Goal: Task Accomplishment & Management: Manage account settings

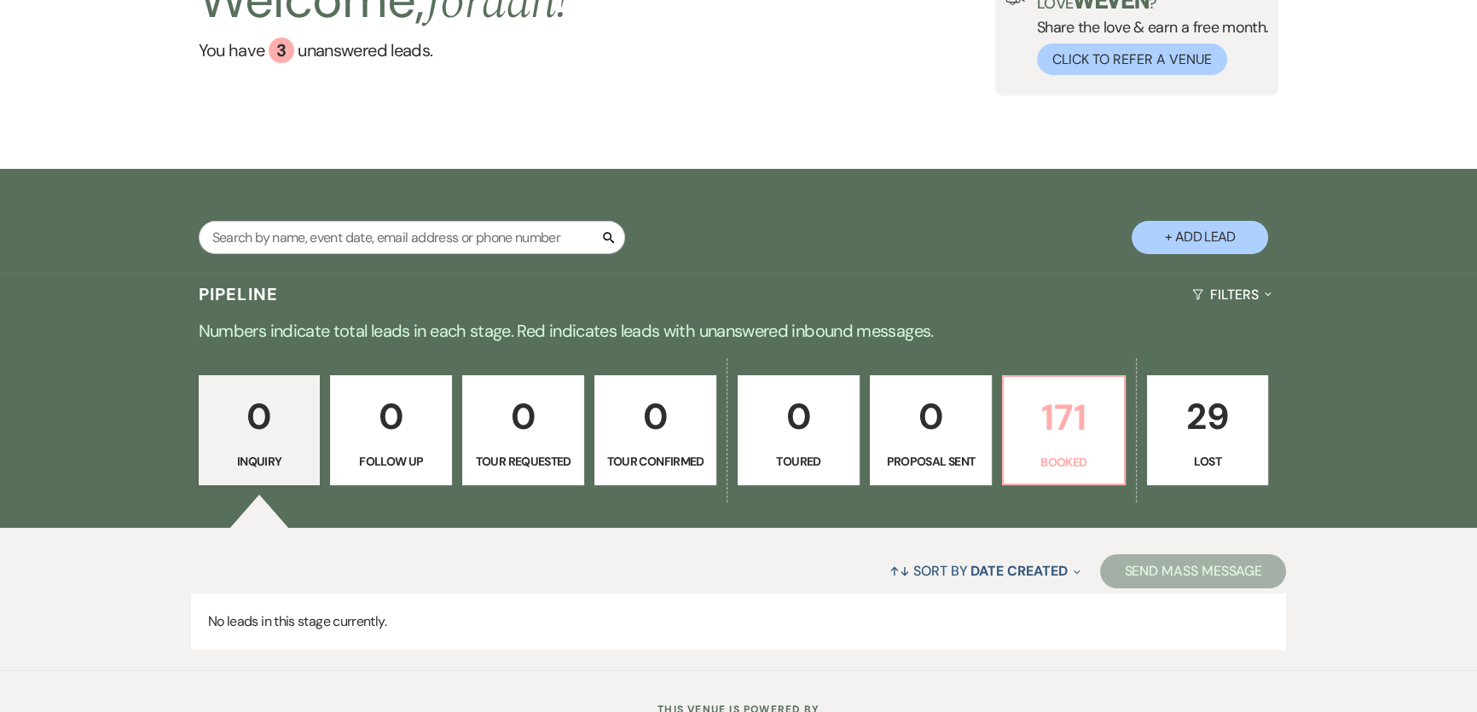
click at [1052, 458] on p "Booked" at bounding box center [1064, 462] width 100 height 19
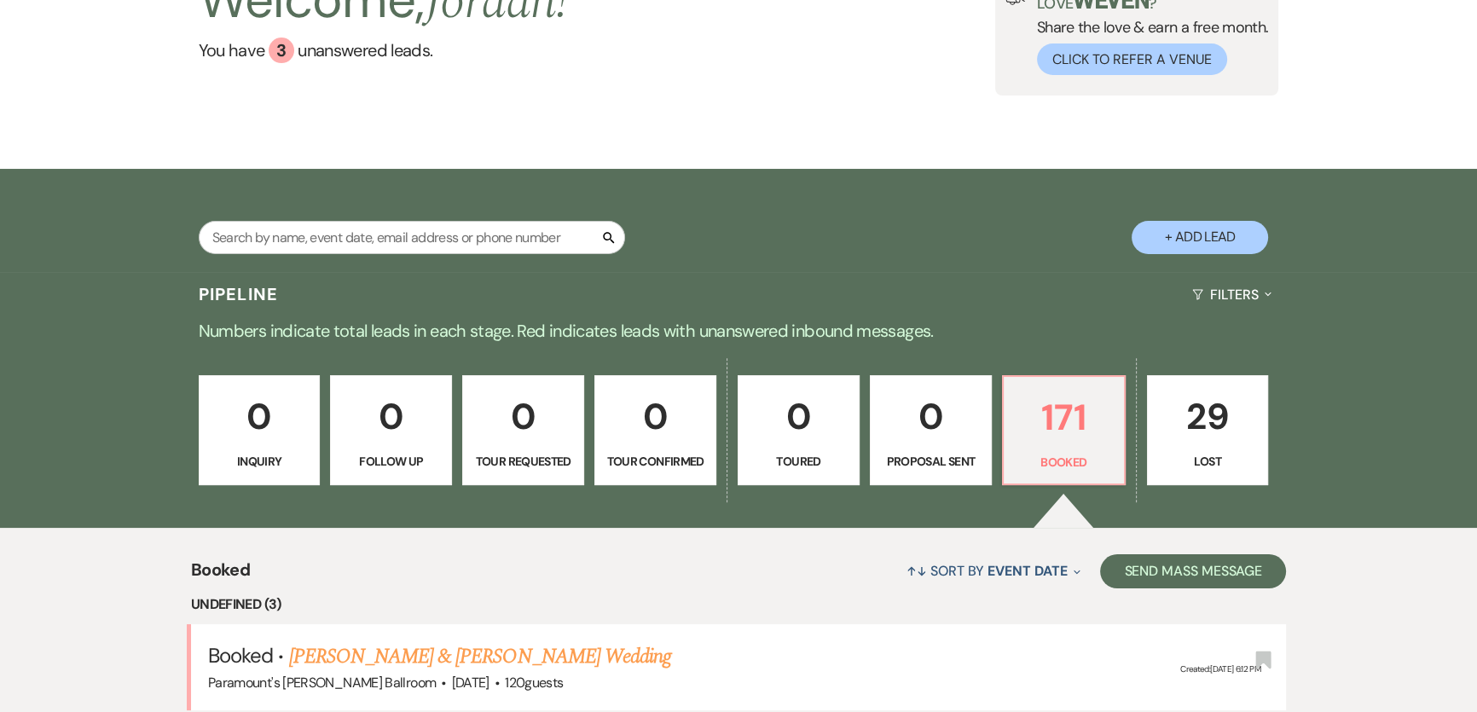
click at [431, 361] on div "0 Inquiry 0 Follow Up 0 Tour Requested 0 Tour Confirmed 0 Toured 0 Proposal Sen…" at bounding box center [738, 442] width 1228 height 174
click at [380, 358] on div "0 Inquiry 0 Follow Up 0 Tour Requested 0 Tour Confirmed 0 Toured 0 Proposal Sen…" at bounding box center [738, 442] width 1228 height 174
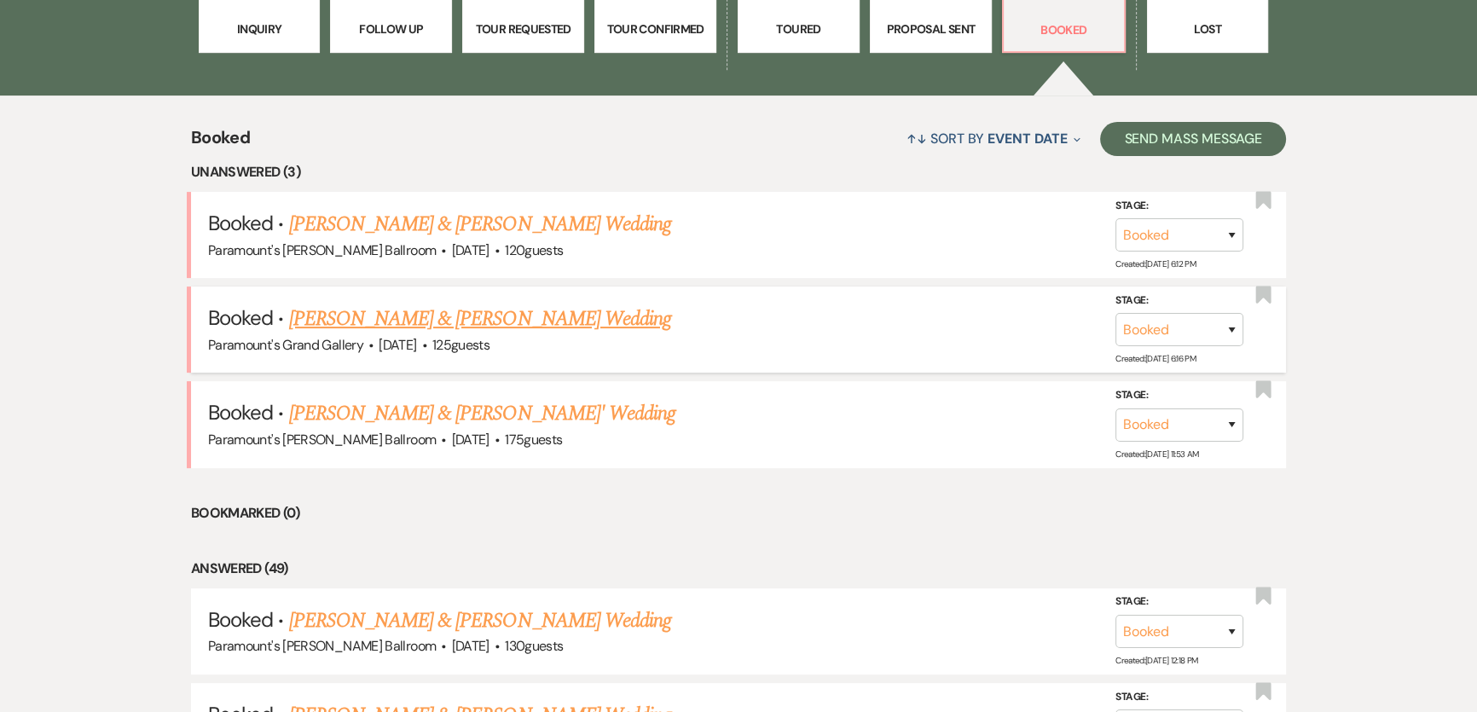
scroll to position [620, 0]
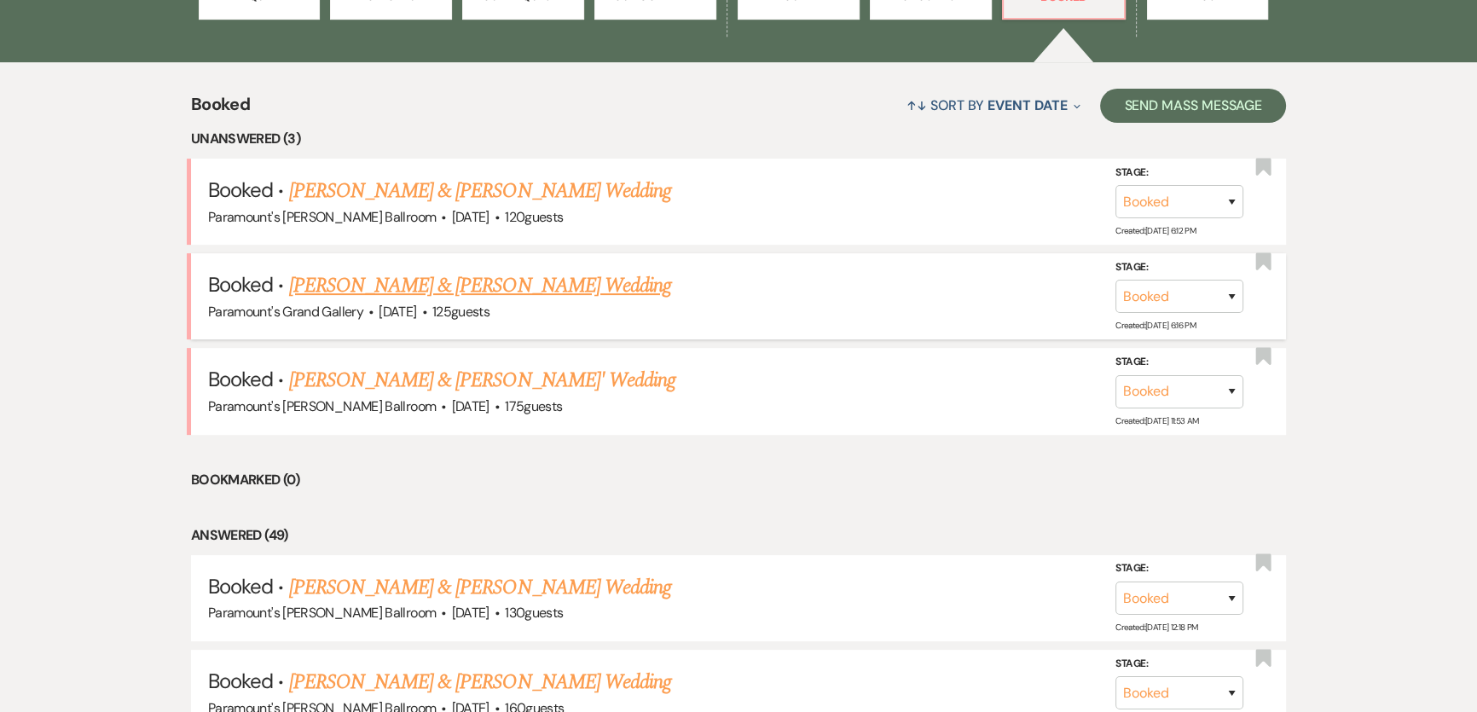
click at [360, 281] on link "[PERSON_NAME] & [PERSON_NAME] Wedding" at bounding box center [480, 285] width 382 height 31
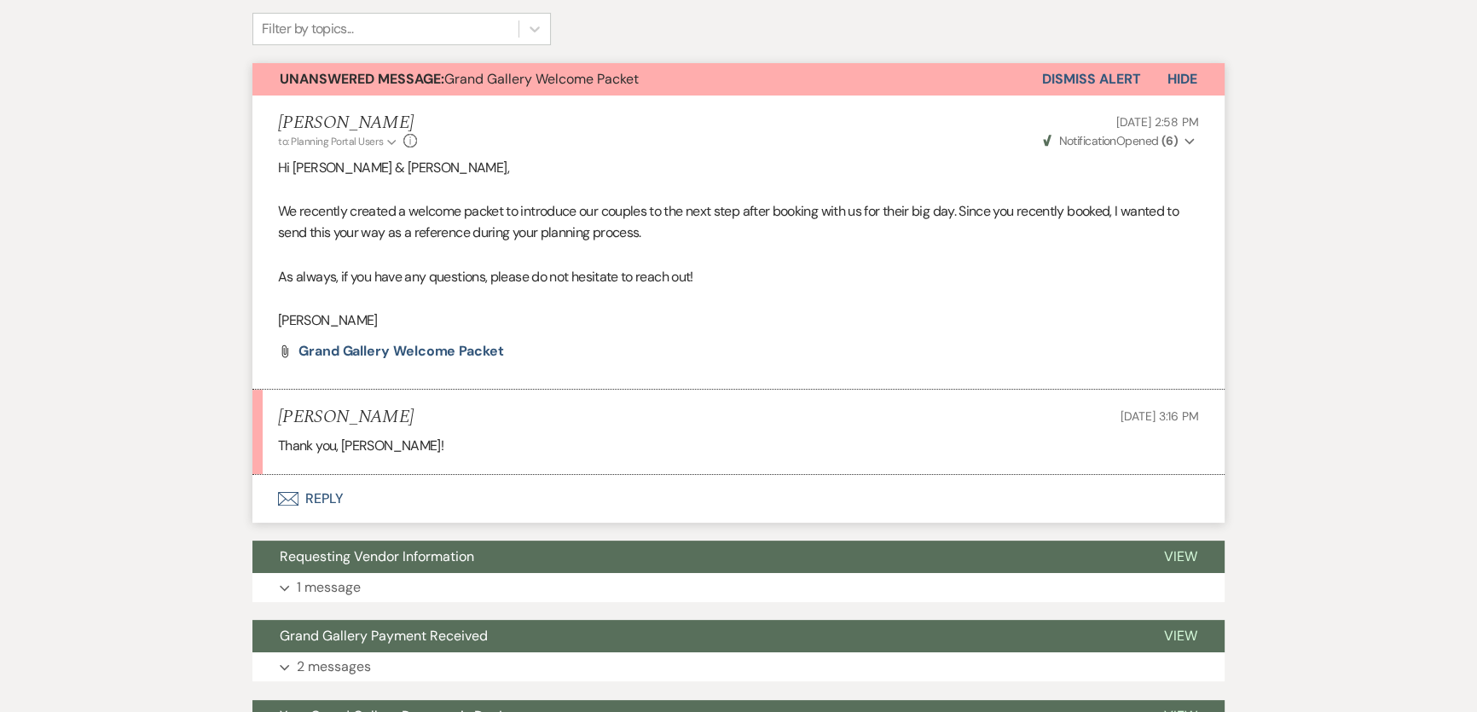
scroll to position [387, 0]
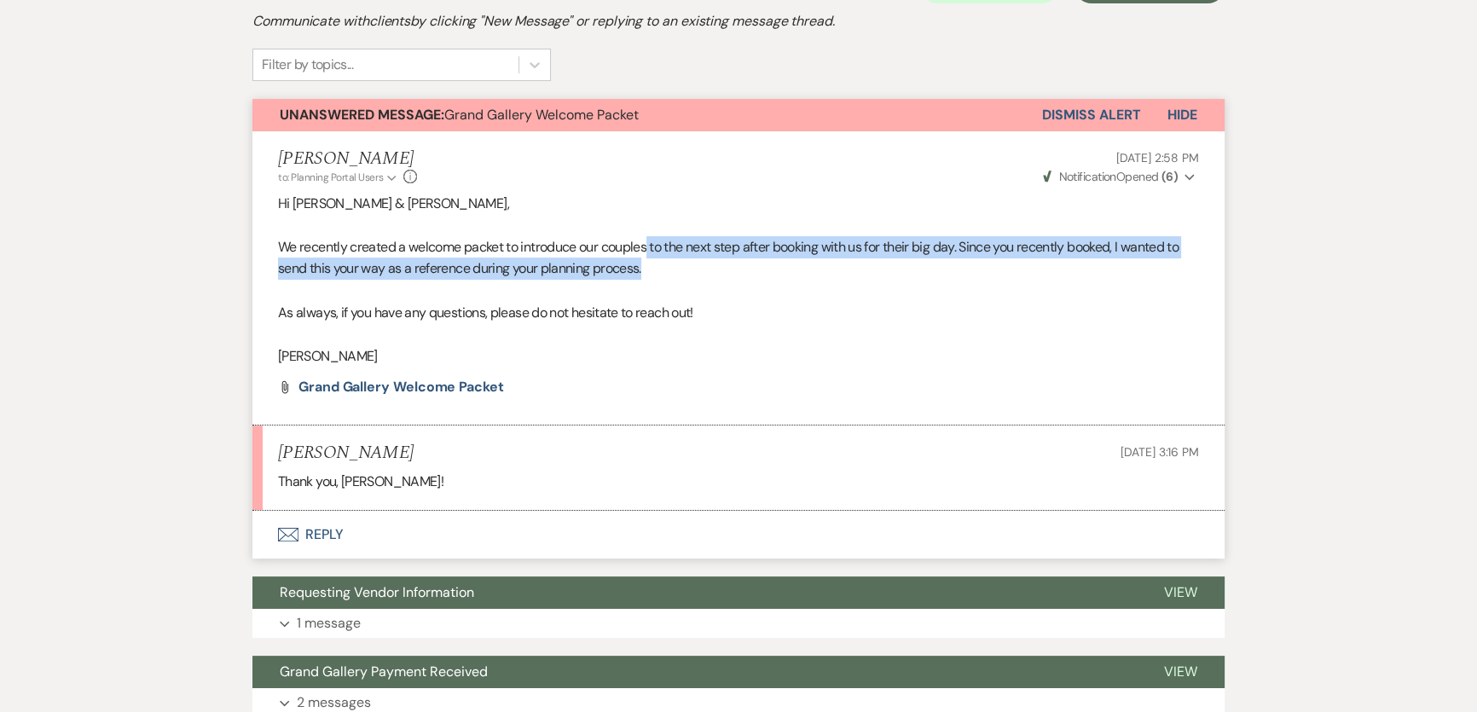
drag, startPoint x: 648, startPoint y: 252, endPoint x: 863, endPoint y: 273, distance: 215.9
click at [863, 273] on p "We recently created a welcome packet to introduce our couples to the next step …" at bounding box center [738, 257] width 921 height 43
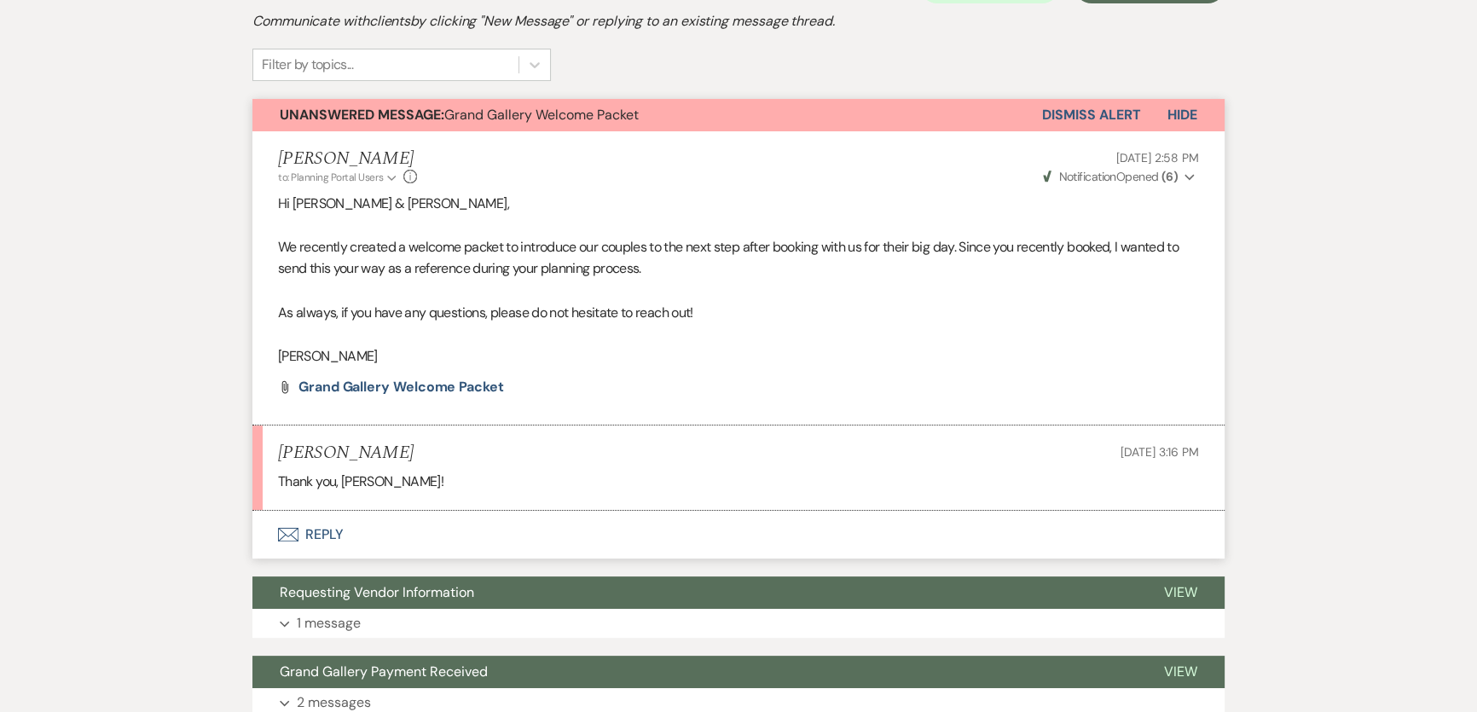
click at [872, 296] on p at bounding box center [738, 291] width 921 height 22
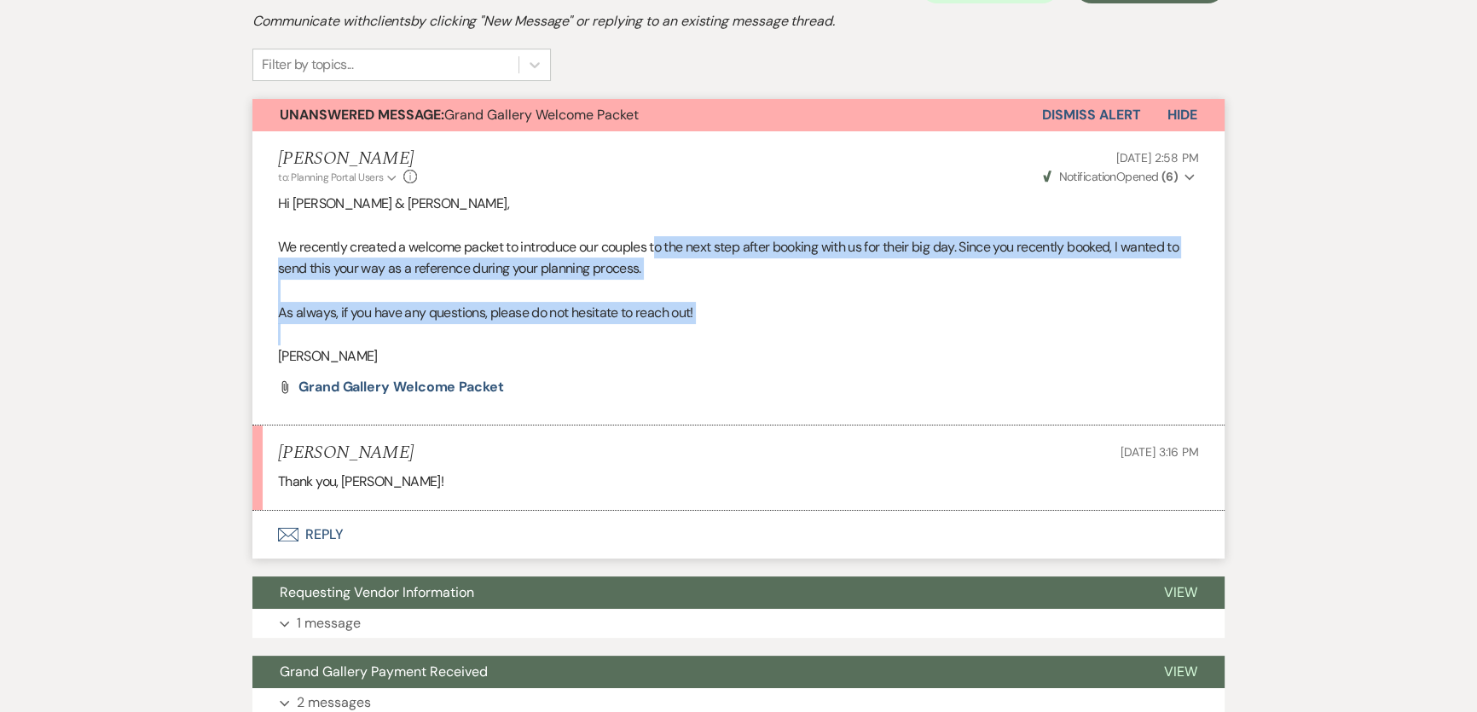
drag, startPoint x: 714, startPoint y: 321, endPoint x: 657, endPoint y: 247, distance: 92.4
click at [657, 247] on div "Hi [PERSON_NAME] & [PERSON_NAME], We recently created a welcome packet to intro…" at bounding box center [738, 280] width 921 height 175
click at [945, 286] on p at bounding box center [738, 291] width 921 height 22
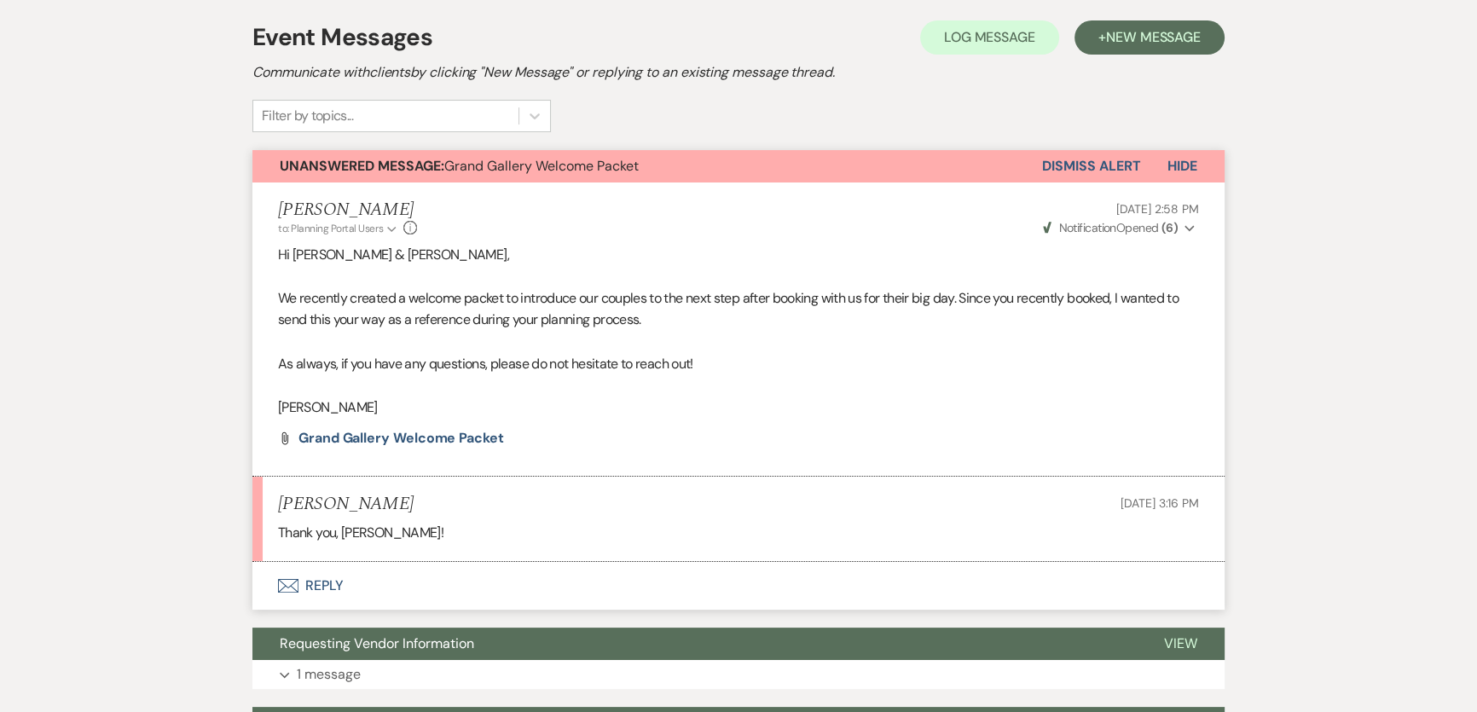
scroll to position [310, 0]
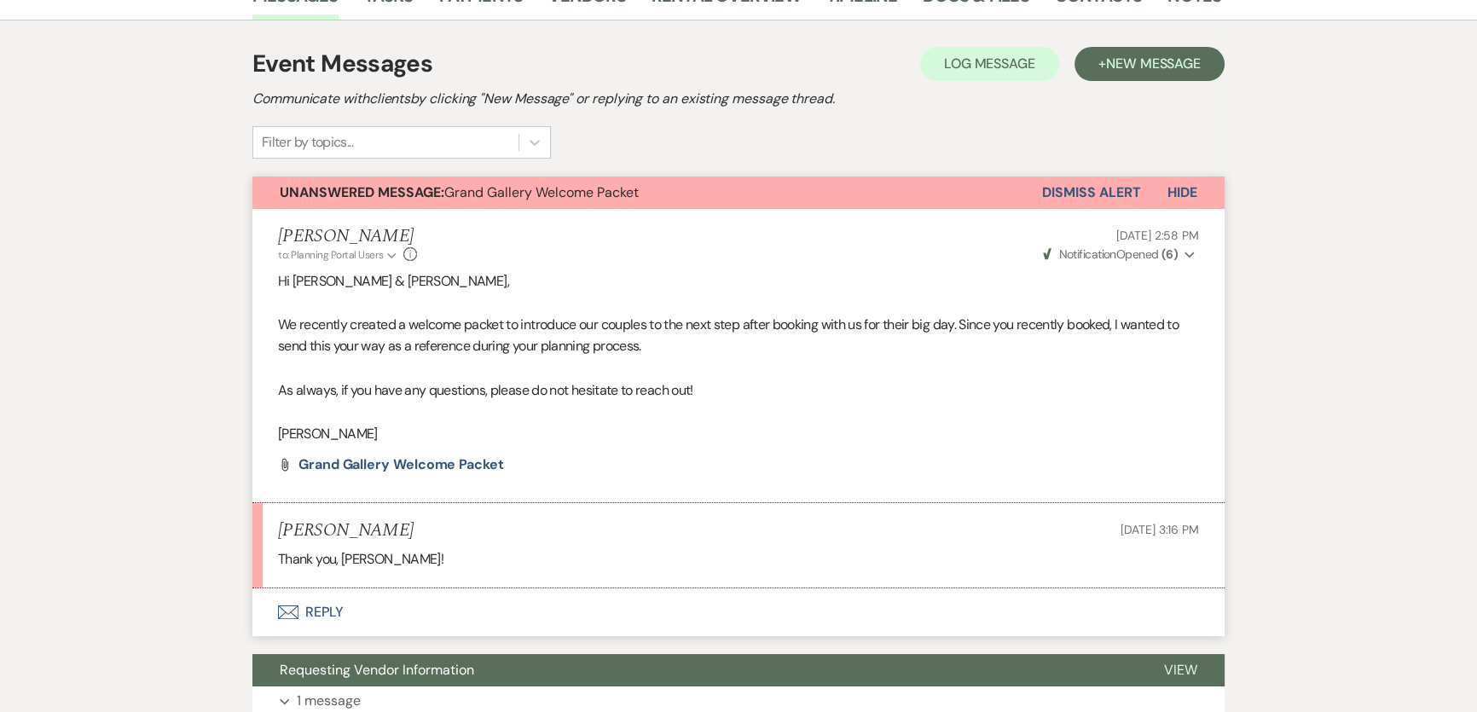
click at [321, 605] on button "Envelope Reply" at bounding box center [738, 612] width 972 height 48
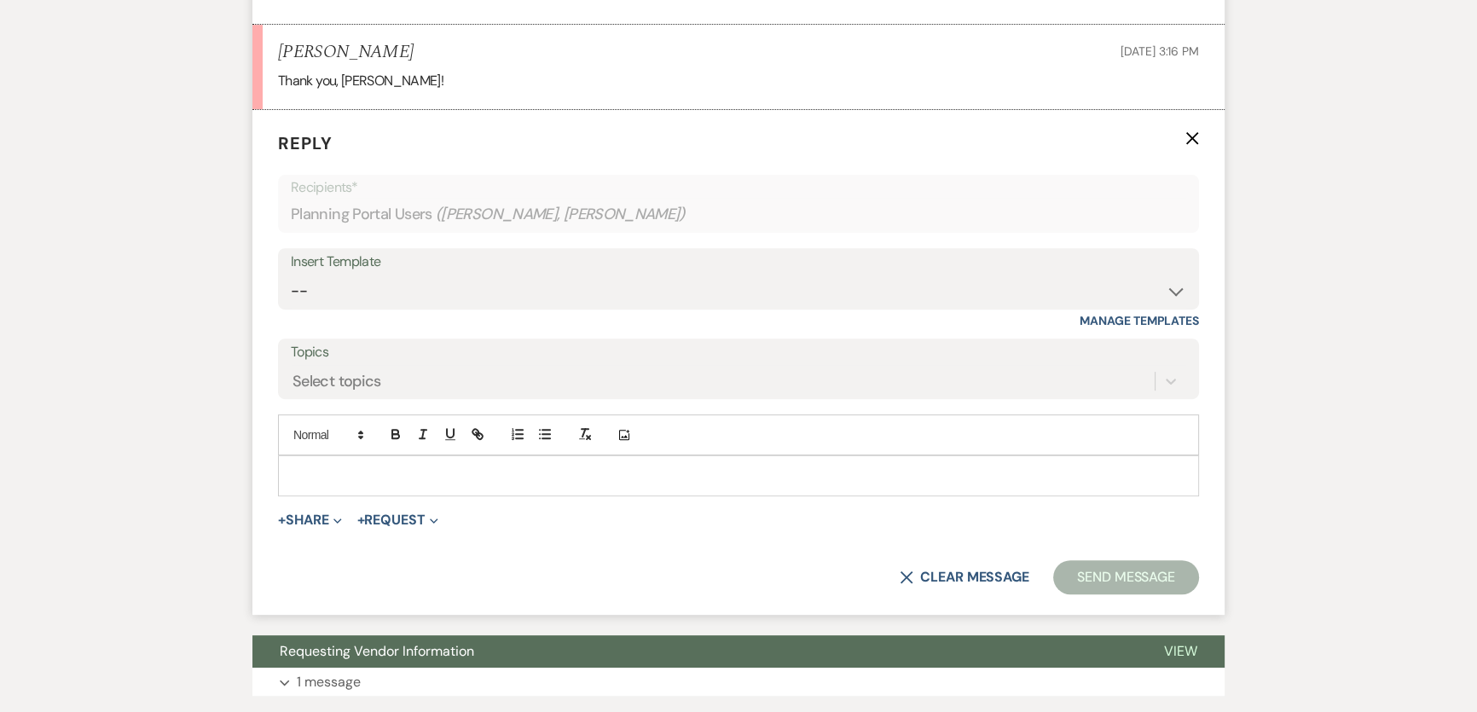
scroll to position [792, 0]
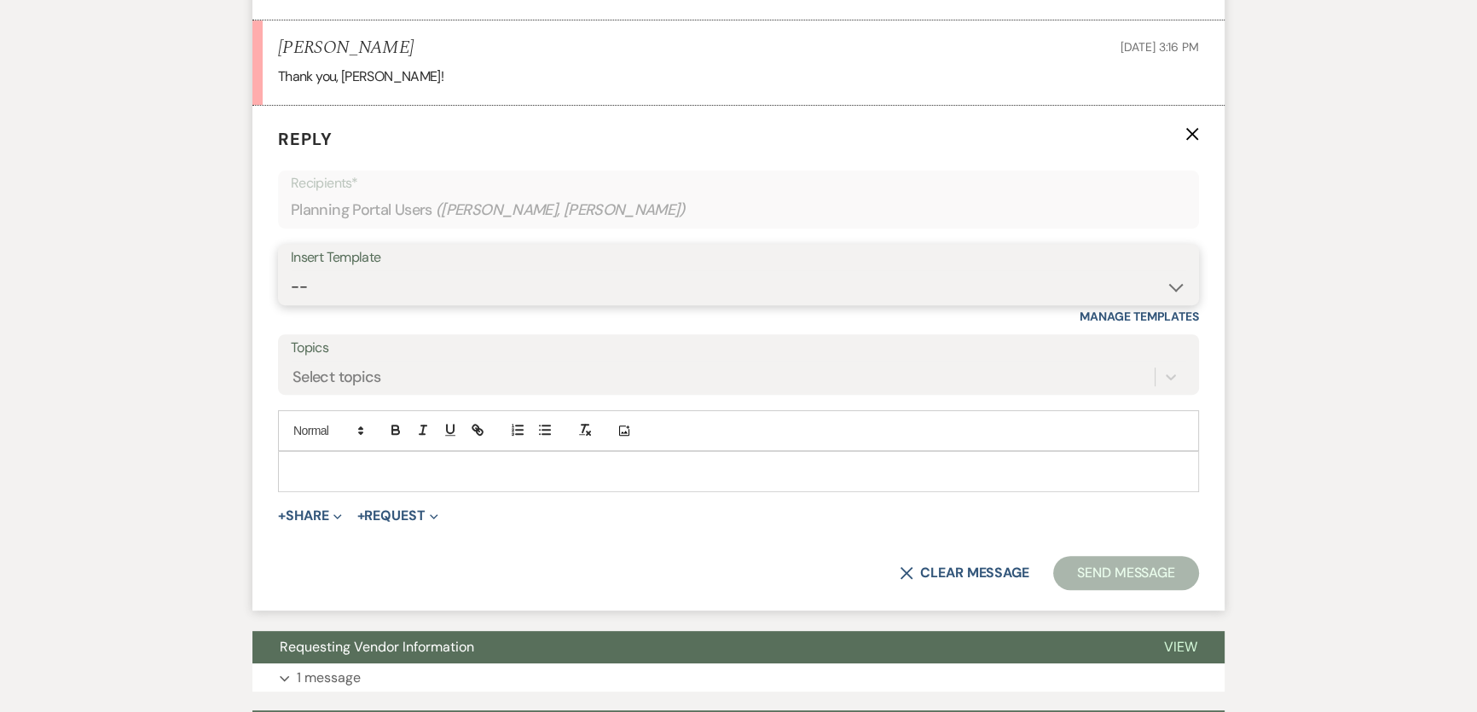
click at [398, 287] on select "-- Weven Planning Portal Introduction (Booked Events) 6 Month Consultation 9 Mo…" at bounding box center [738, 286] width 895 height 33
select select "1900"
click at [291, 270] on select "-- Weven Planning Portal Introduction (Booked Events) 6 Month Consultation 9 Mo…" at bounding box center [738, 286] width 895 height 33
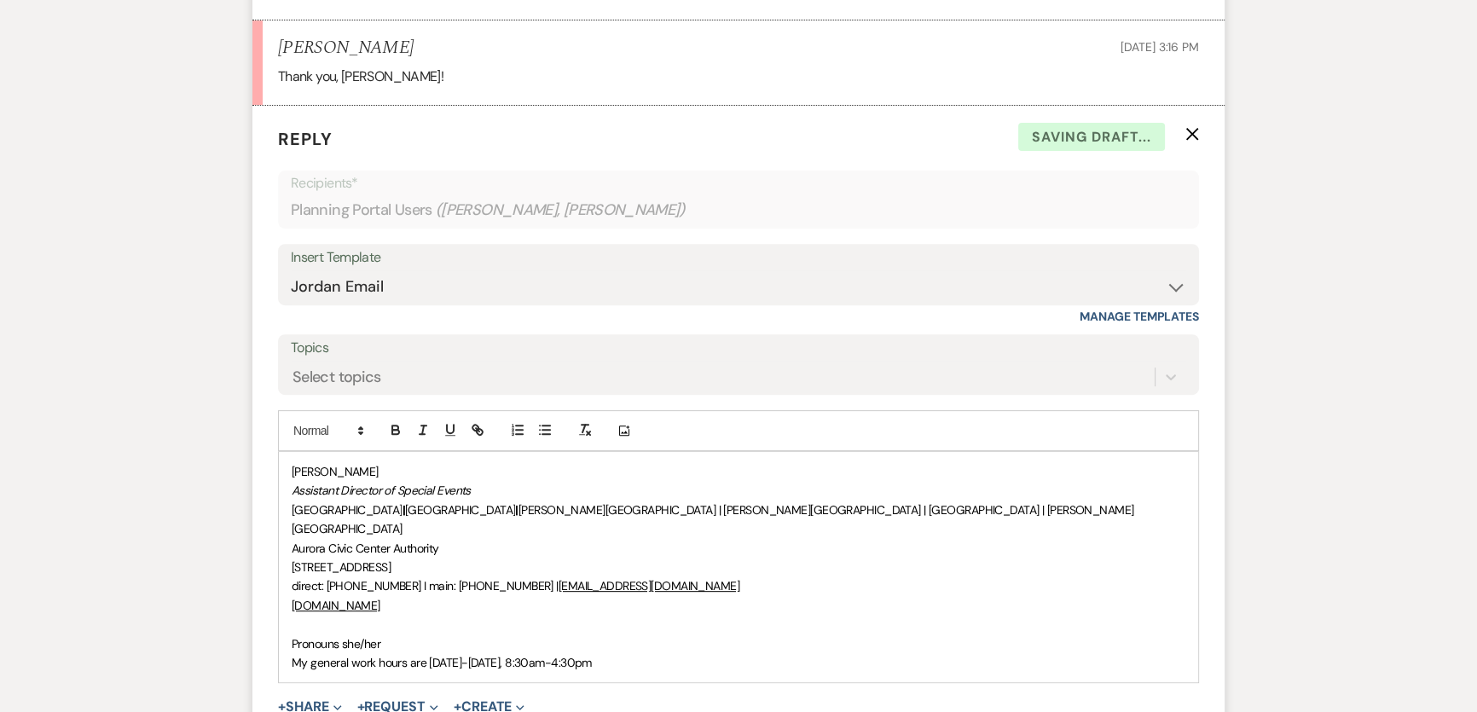
click at [286, 471] on div "[PERSON_NAME] Assistant Director of Special Events [GEOGRAPHIC_DATA] | [GEOGRAP…" at bounding box center [738, 567] width 919 height 230
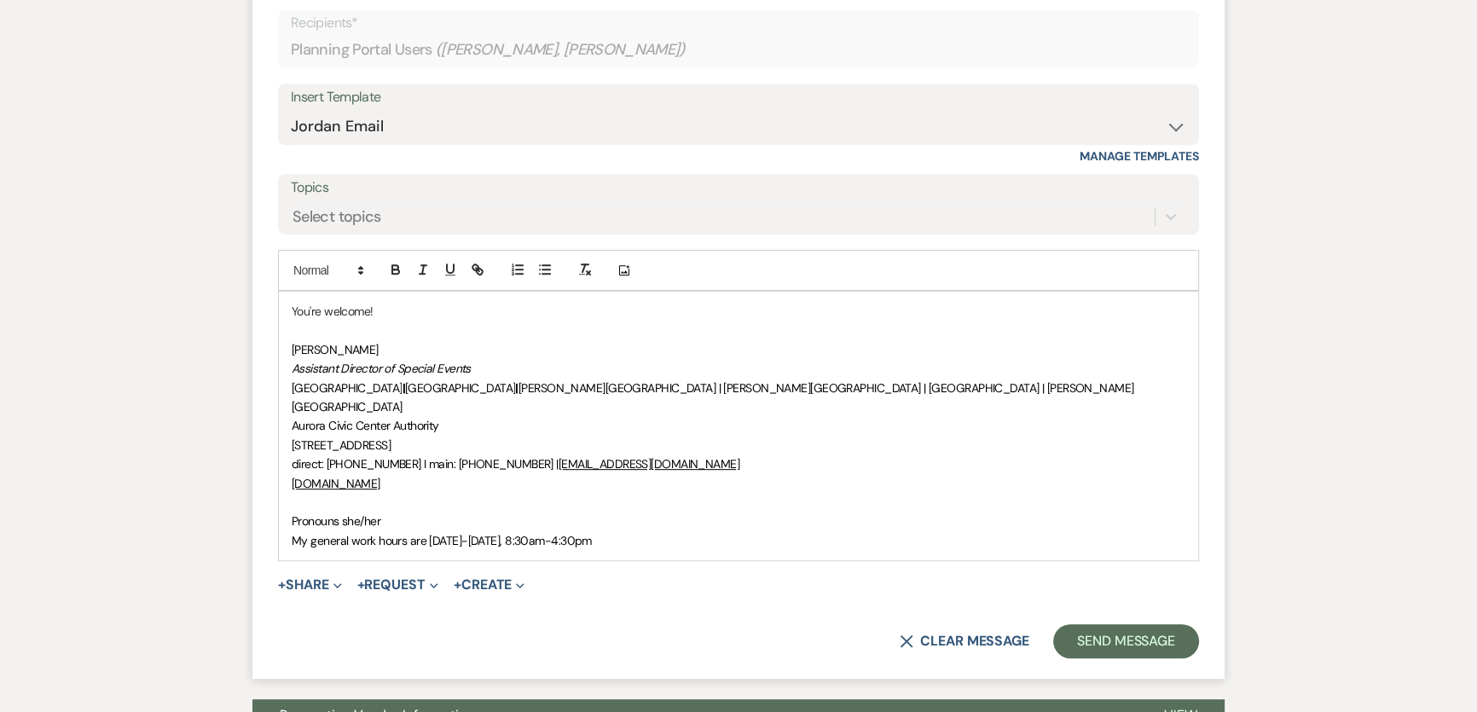
scroll to position [1179, 0]
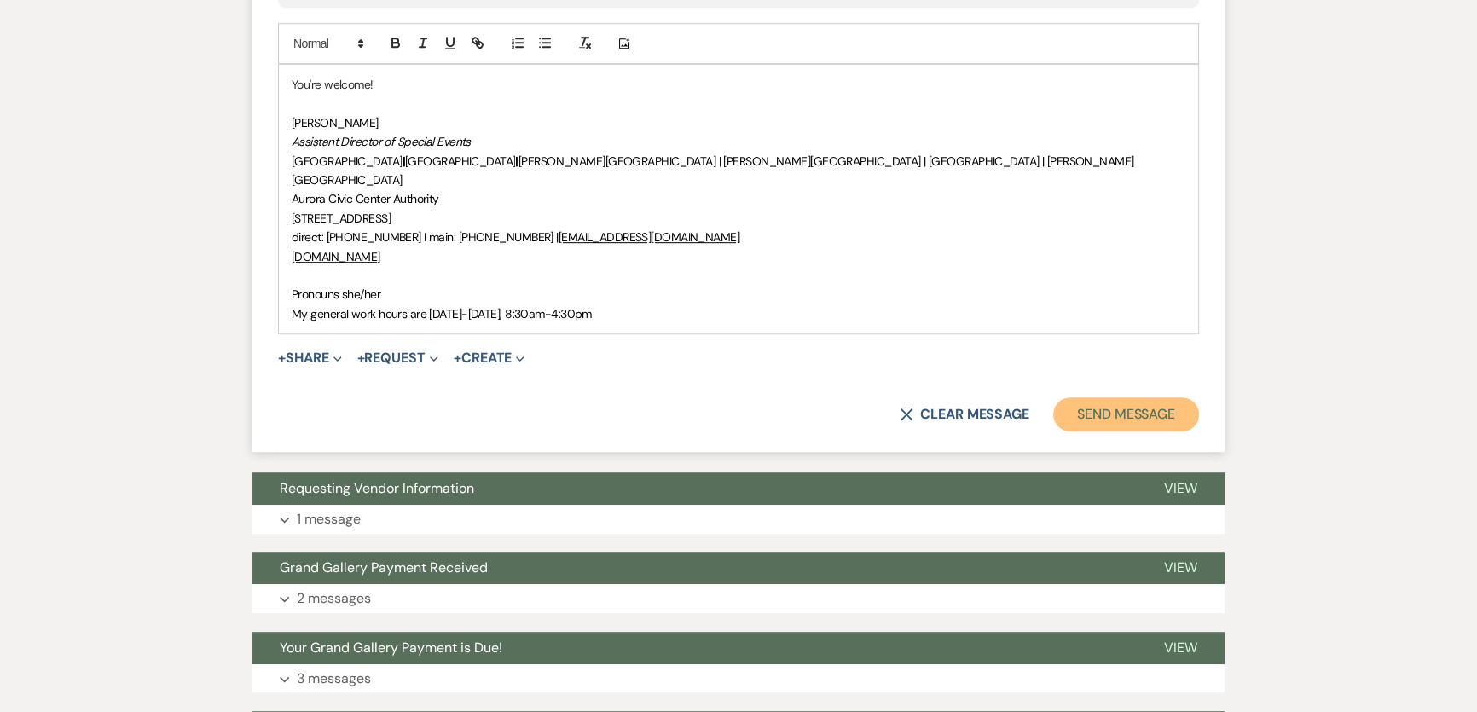
click at [1113, 403] on button "Send Message" at bounding box center [1126, 414] width 146 height 34
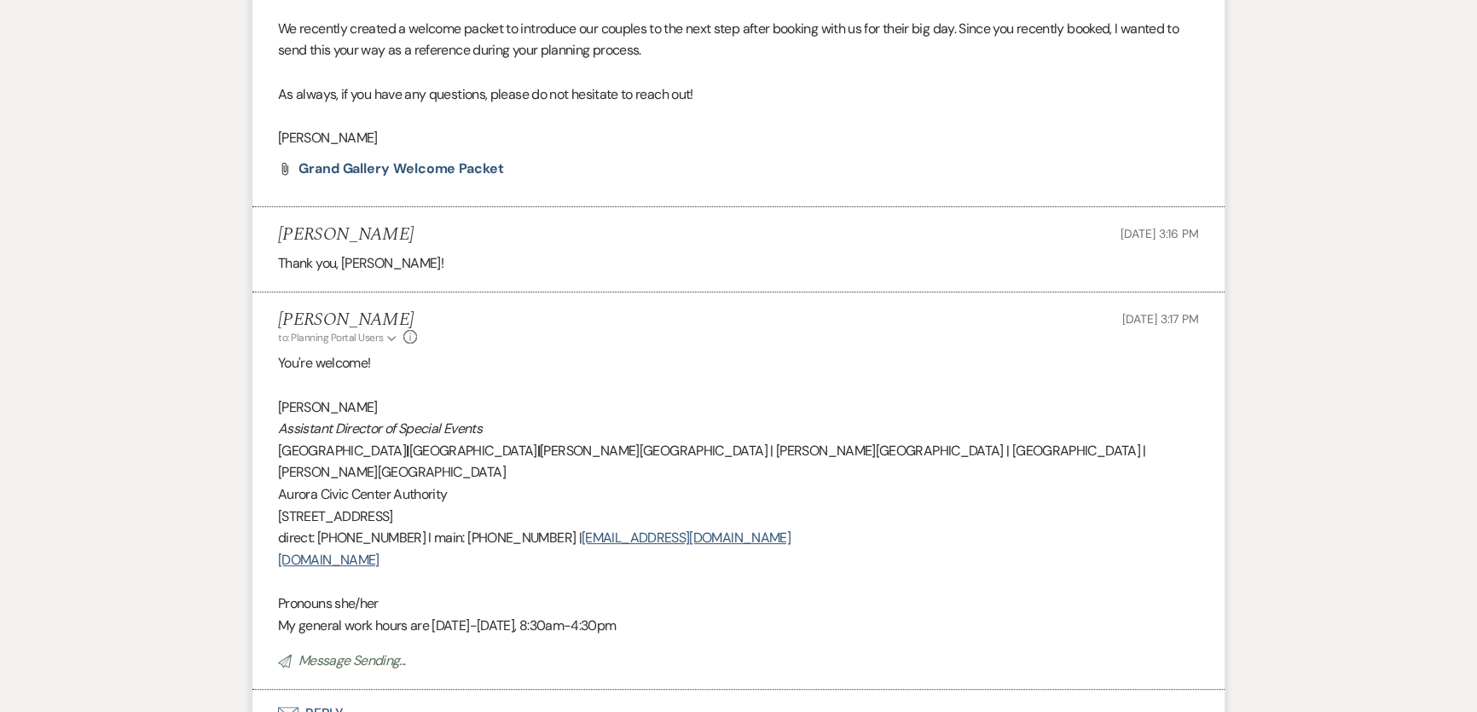
scroll to position [0, 0]
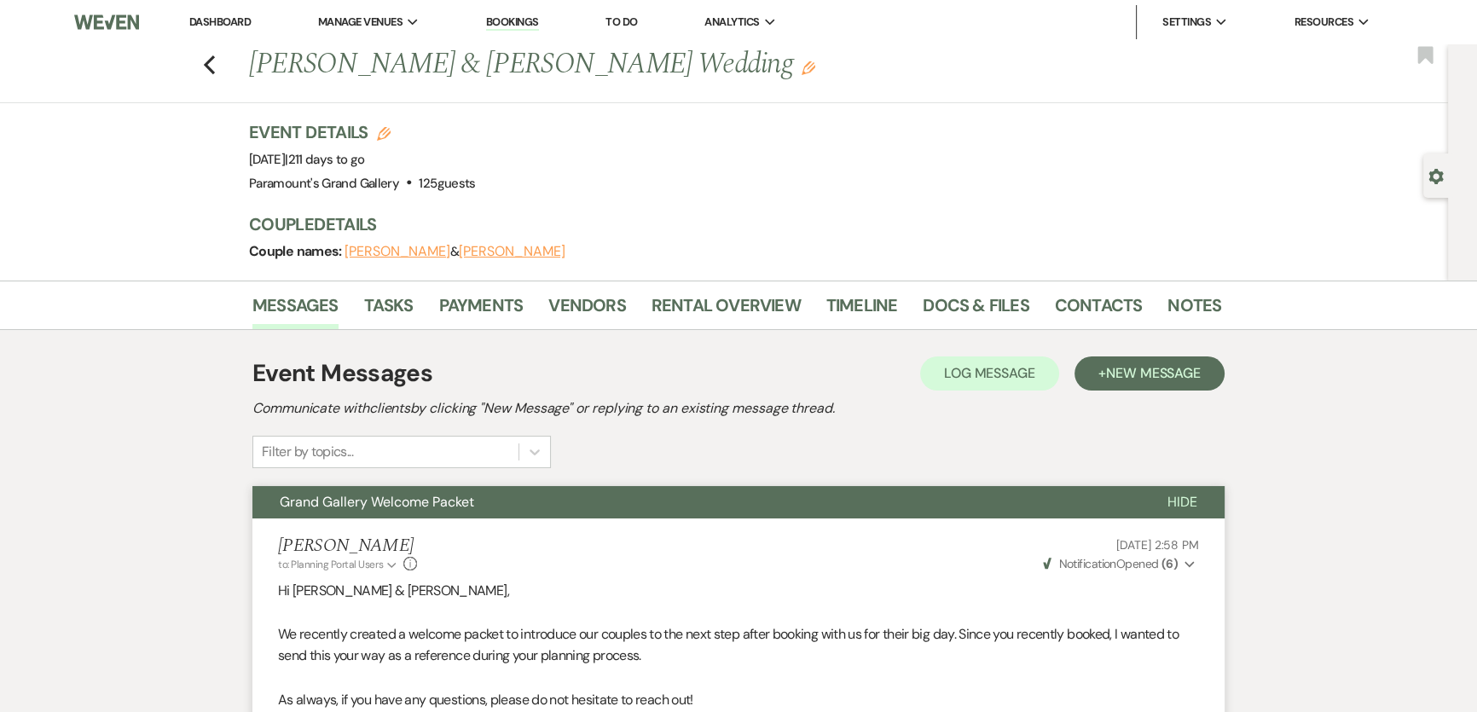
click at [226, 10] on li "Dashboard" at bounding box center [220, 22] width 78 height 34
click at [220, 18] on link "Dashboard" at bounding box center [219, 21] width 61 height 14
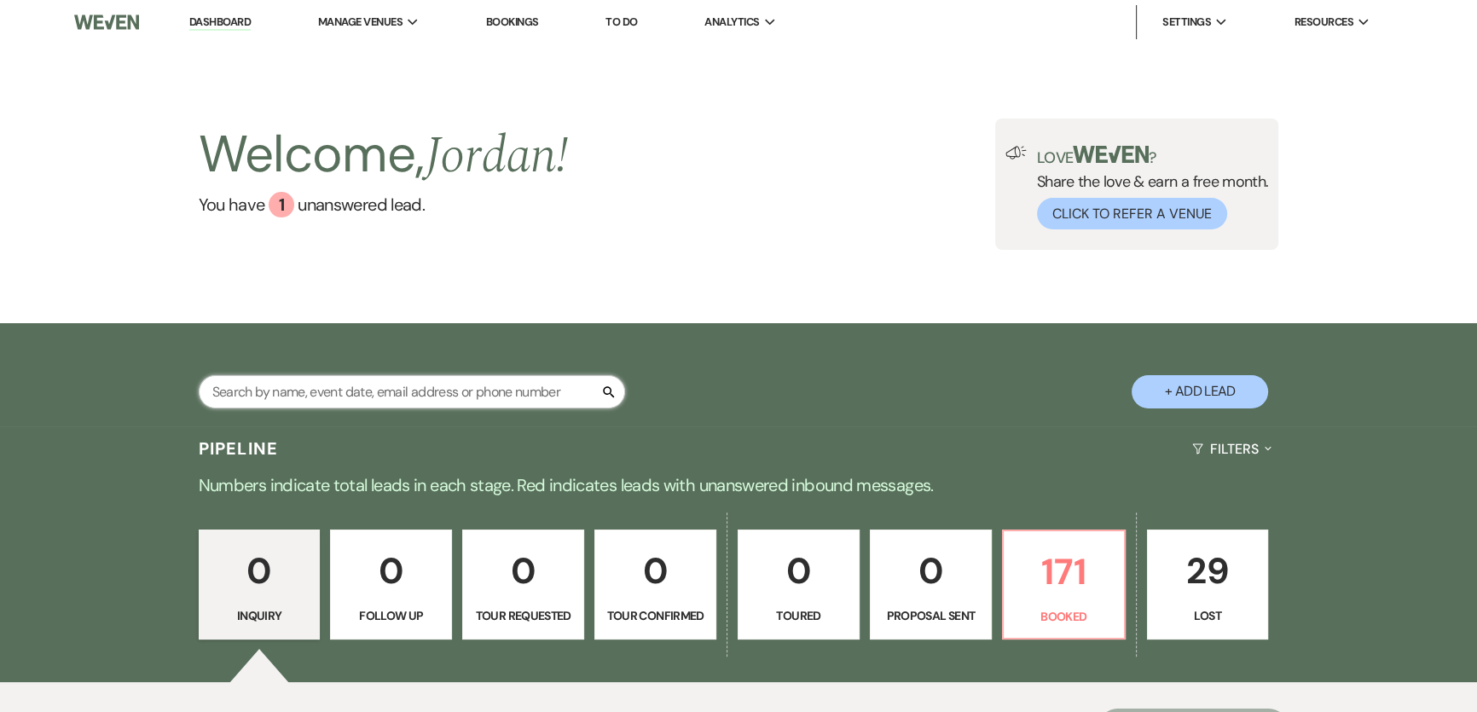
click at [422, 378] on input "text" at bounding box center [412, 391] width 426 height 33
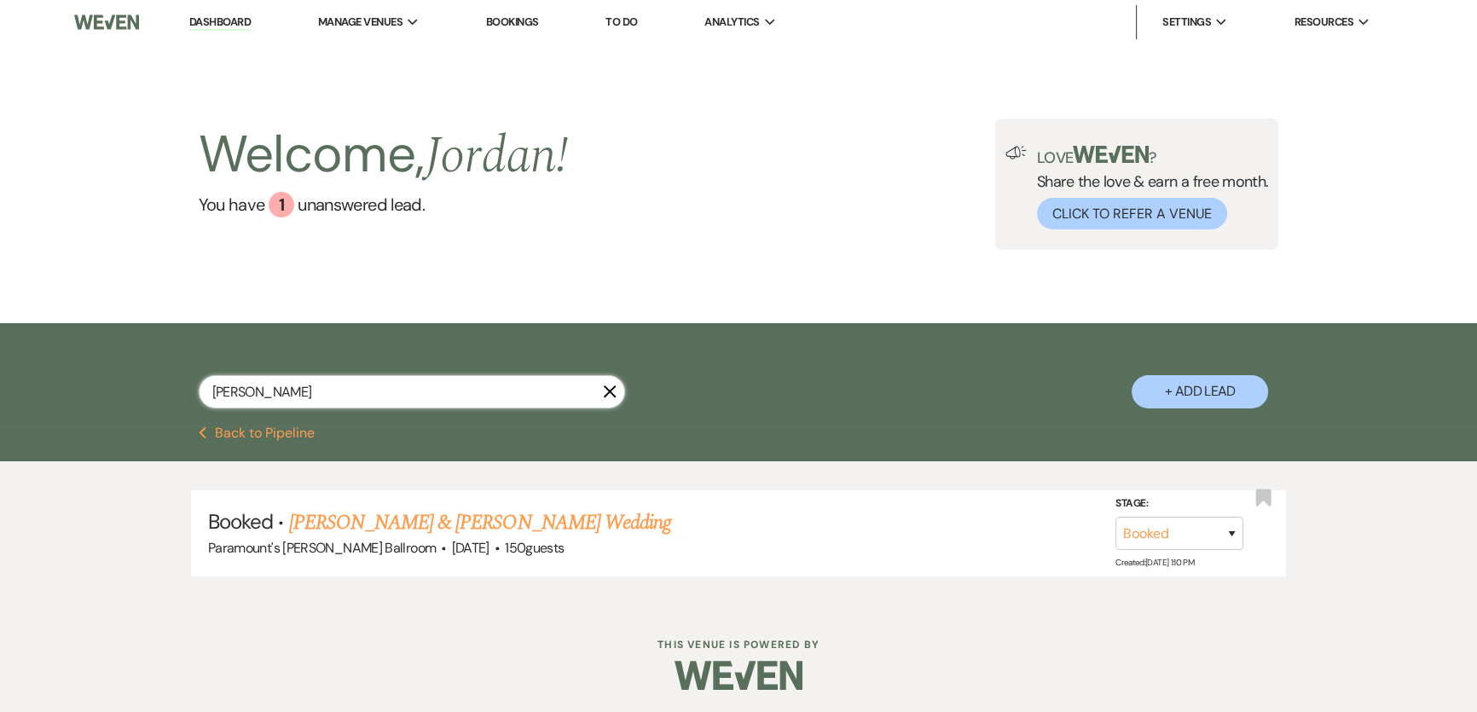
drag, startPoint x: 327, startPoint y: 389, endPoint x: 67, endPoint y: 378, distance: 259.5
click at [68, 378] on div "kaiser X + Add Lead" at bounding box center [738, 374] width 1477 height 103
drag, startPoint x: 298, startPoint y: 398, endPoint x: 135, endPoint y: 394, distance: 163.8
click at [136, 394] on div "lentini X + Add Lead" at bounding box center [738, 377] width 1228 height 90
type input "datoli"
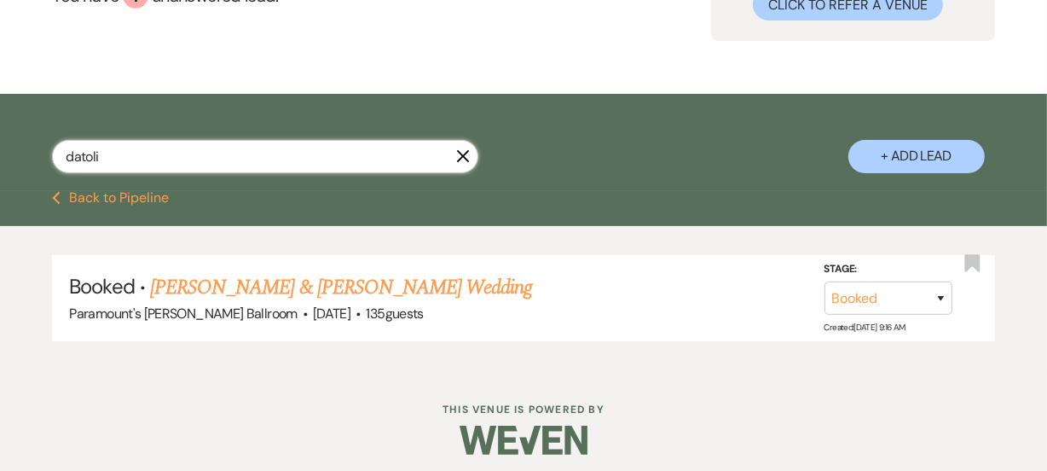
scroll to position [195, 0]
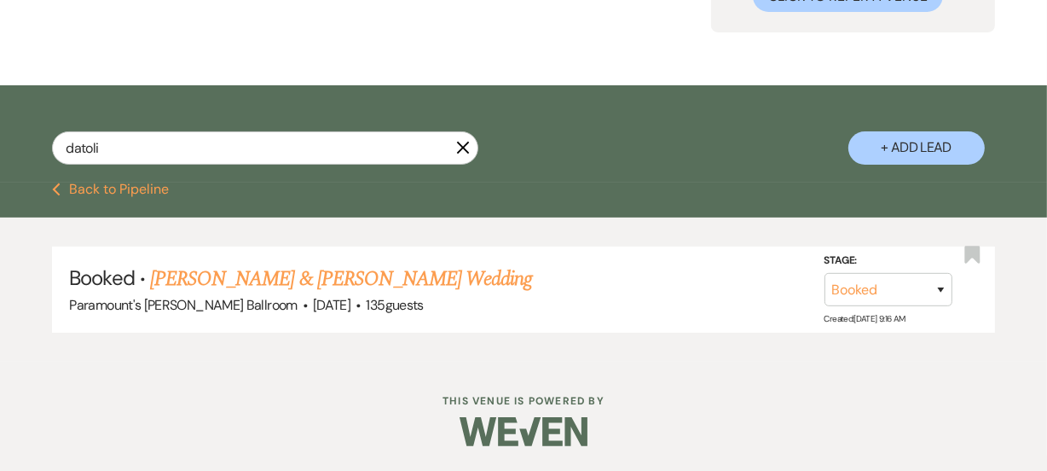
click at [457, 146] on icon "X" at bounding box center [463, 148] width 14 height 14
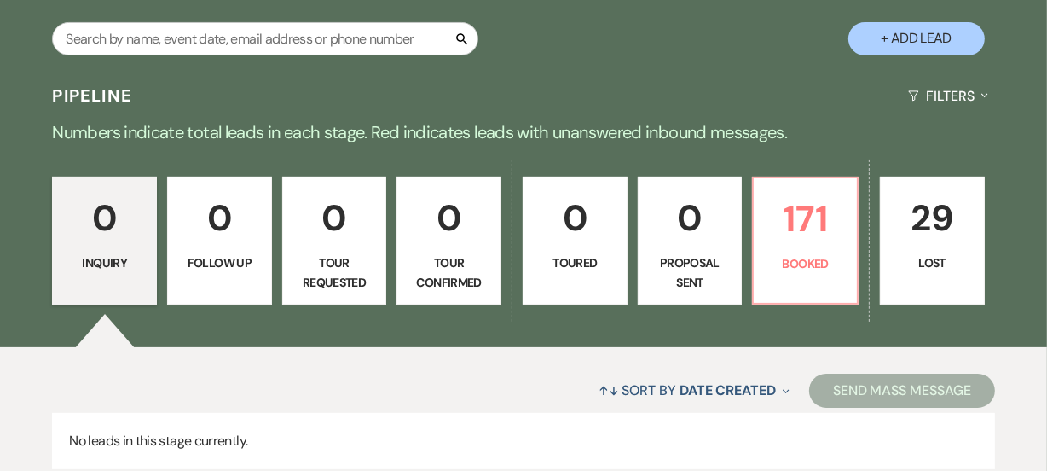
scroll to position [432, 0]
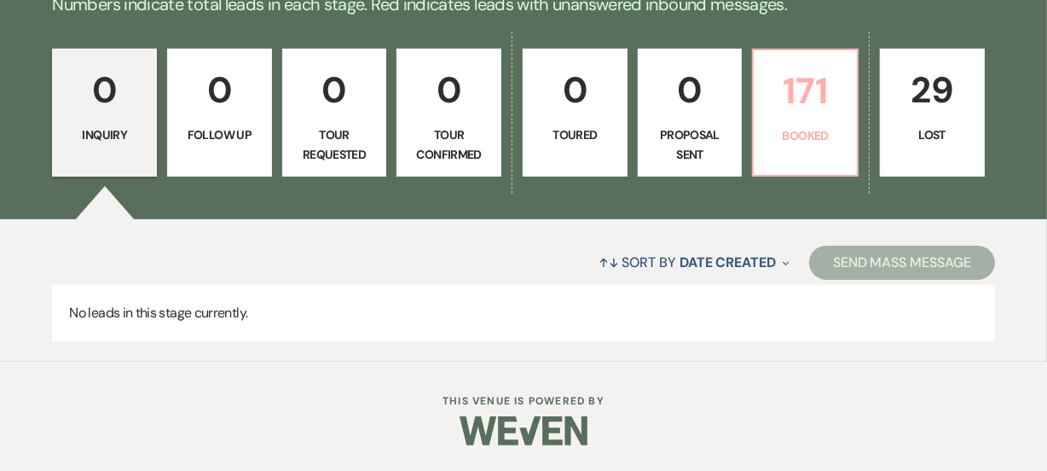
click at [817, 103] on p "171" at bounding box center [805, 90] width 83 height 57
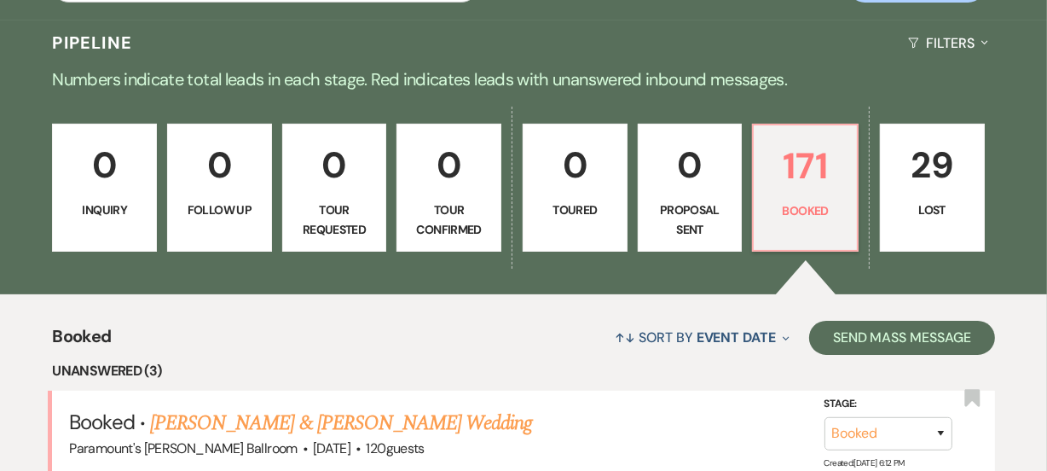
scroll to position [200, 0]
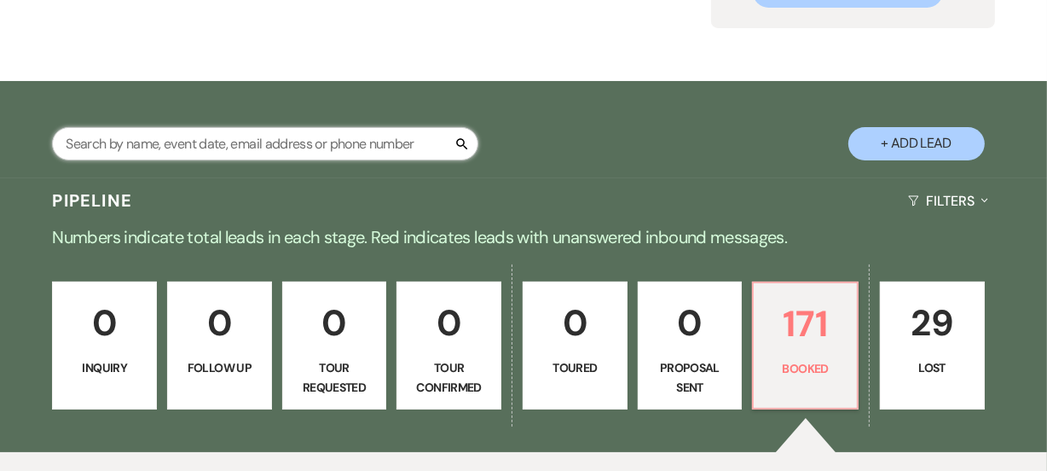
click at [347, 138] on input "text" at bounding box center [265, 143] width 426 height 33
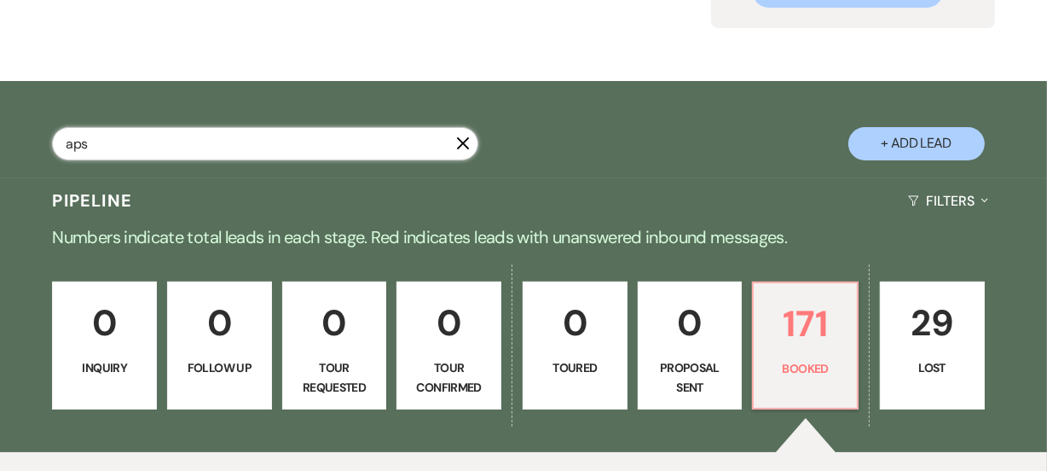
type input "aps"
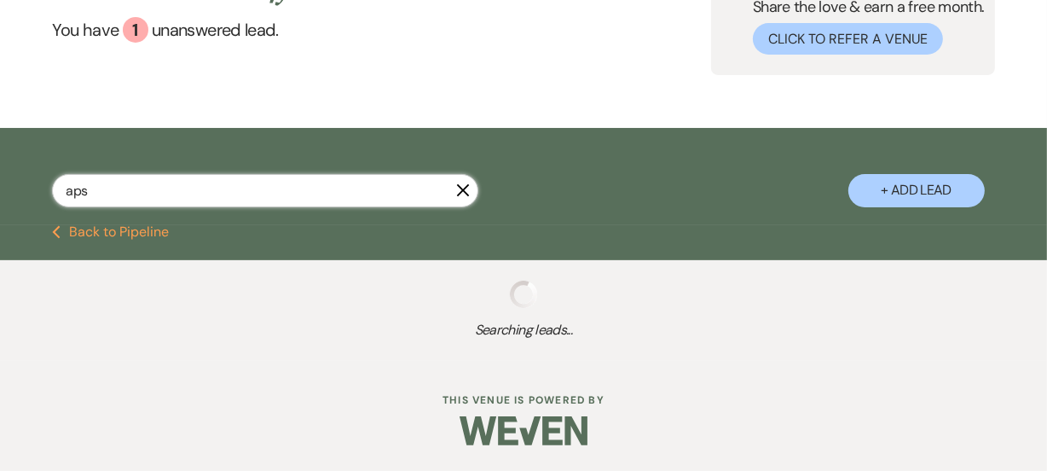
select select "8"
select select "6"
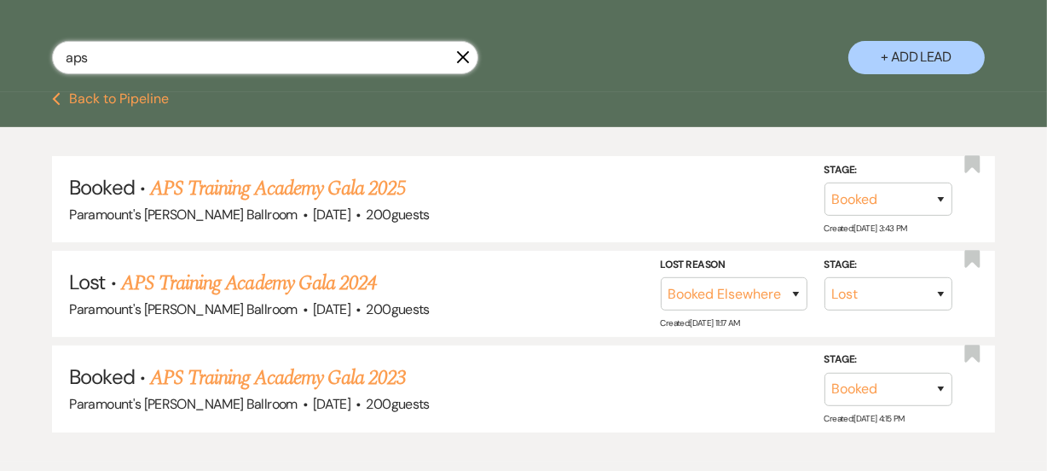
scroll to position [384, 0]
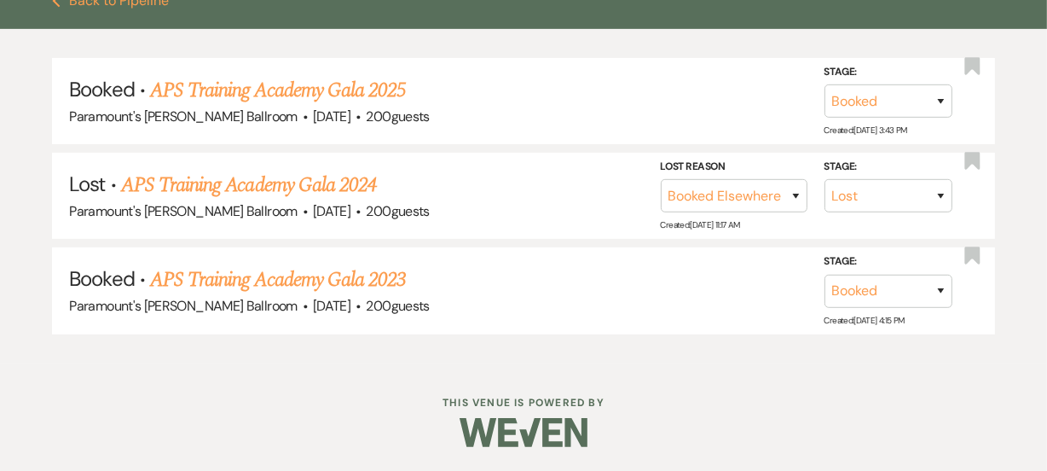
click at [274, 380] on div "Dashboard Manage Venues Expand Paramount's Meyer Ballroom Paramount's Grand Gal…" at bounding box center [523, 44] width 1047 height 856
click at [287, 90] on link "APS Training Academy Gala 2025" at bounding box center [278, 90] width 256 height 31
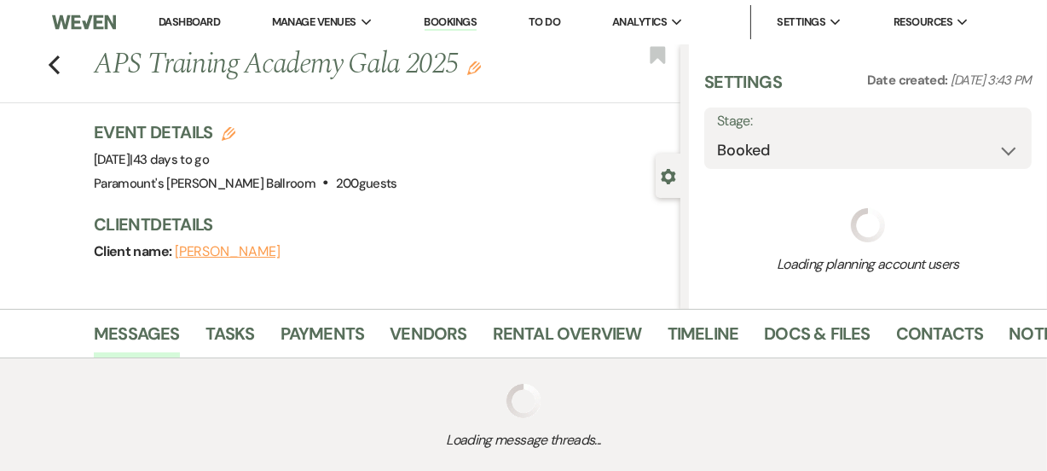
select select "20"
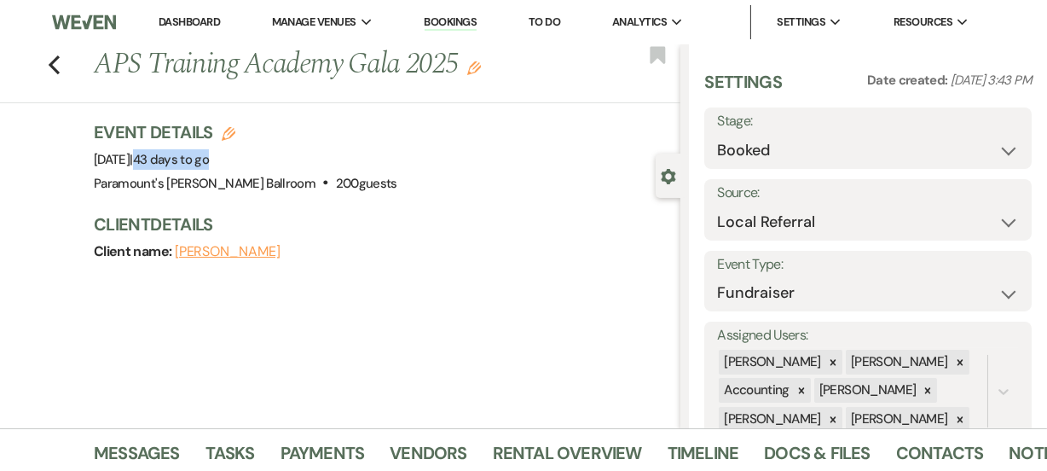
drag, startPoint x: 311, startPoint y: 159, endPoint x: 383, endPoint y: 165, distance: 71.8
click at [383, 165] on div "Event Details Edit Event Date: Friday, November 7th, 2025 | 43 days to go Venue…" at bounding box center [379, 157] width 570 height 75
click at [405, 204] on div "Event Details Edit Event Date: Friday, November 7th, 2025 | 43 days to go Venue…" at bounding box center [387, 200] width 587 height 160
drag, startPoint x: 118, startPoint y: 159, endPoint x: 330, endPoint y: 164, distance: 212.4
click at [209, 164] on span "Event Date: Friday, November 7th, 2025 | 43 days to go" at bounding box center [151, 159] width 115 height 17
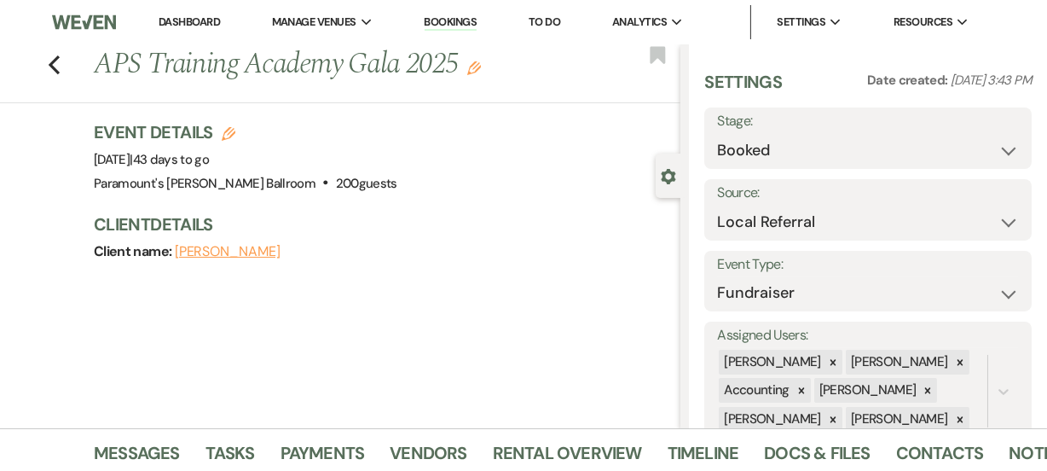
click at [427, 175] on div "Event Details Edit Event Date: Friday, November 7th, 2025 | 43 days to go Venue…" at bounding box center [379, 157] width 570 height 75
drag, startPoint x: 428, startPoint y: 205, endPoint x: 344, endPoint y: 136, distance: 108.5
click at [344, 136] on div "Event Details Edit Event Date: Friday, November 7th, 2025 | 43 days to go Venue…" at bounding box center [387, 200] width 587 height 160
click at [438, 195] on div "Event Details Edit Event Date: Friday, November 7th, 2025 | 43 days to go Venue…" at bounding box center [387, 200] width 587 height 160
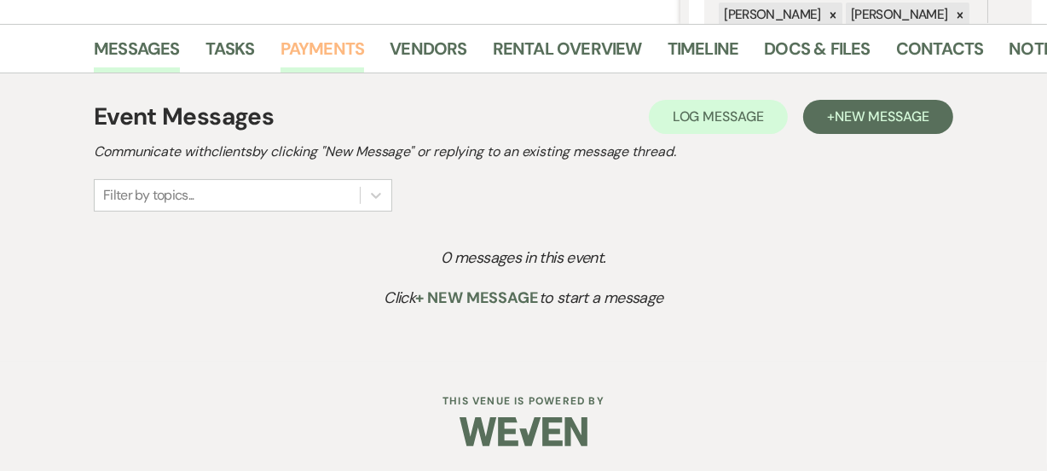
click at [345, 49] on link "Payments" at bounding box center [323, 54] width 84 height 38
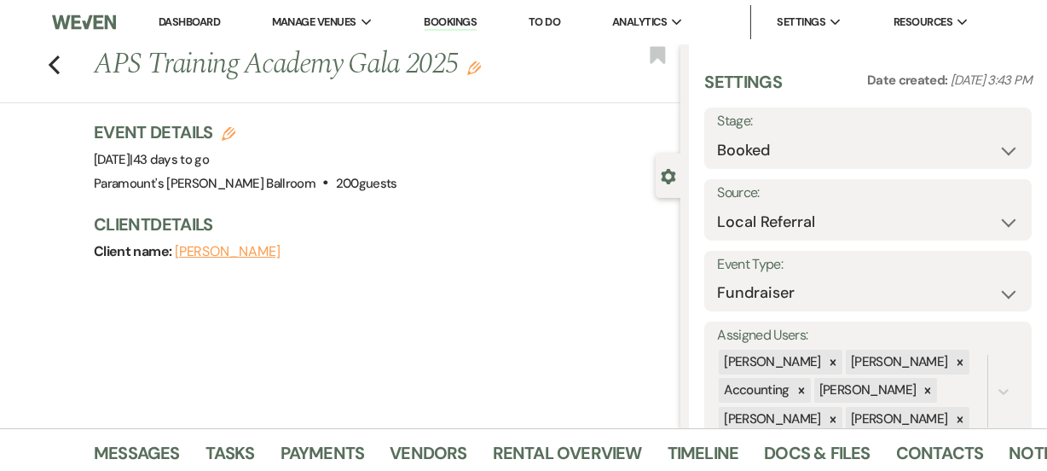
drag, startPoint x: 93, startPoint y: 154, endPoint x: 383, endPoint y: 183, distance: 291.4
click at [383, 183] on div "Previous APS Training Academy Gala 2025 Edit Bookmark Gear Settings Settings Da…" at bounding box center [340, 236] width 680 height 384
click at [419, 248] on div "Client name: KELSEY COZENS" at bounding box center [379, 252] width 570 height 24
click at [181, 26] on link "Dashboard" at bounding box center [189, 21] width 61 height 14
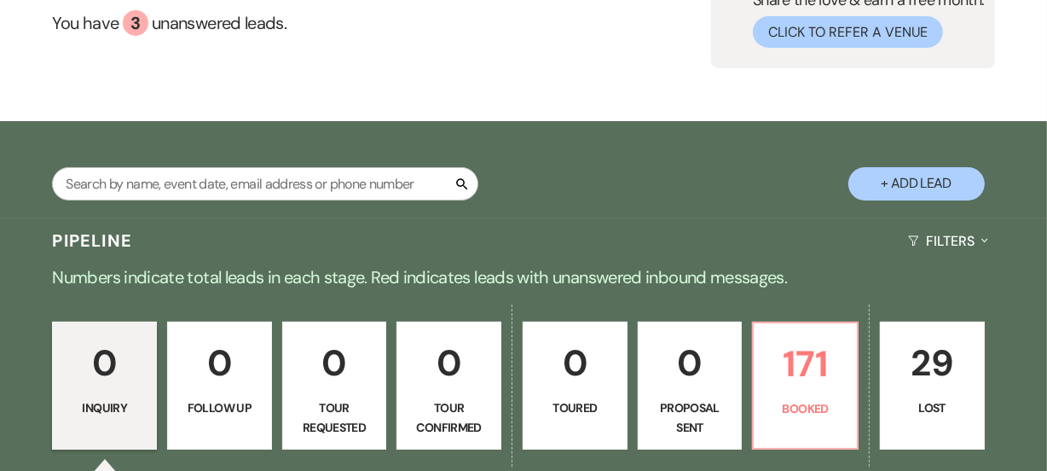
scroll to position [432, 0]
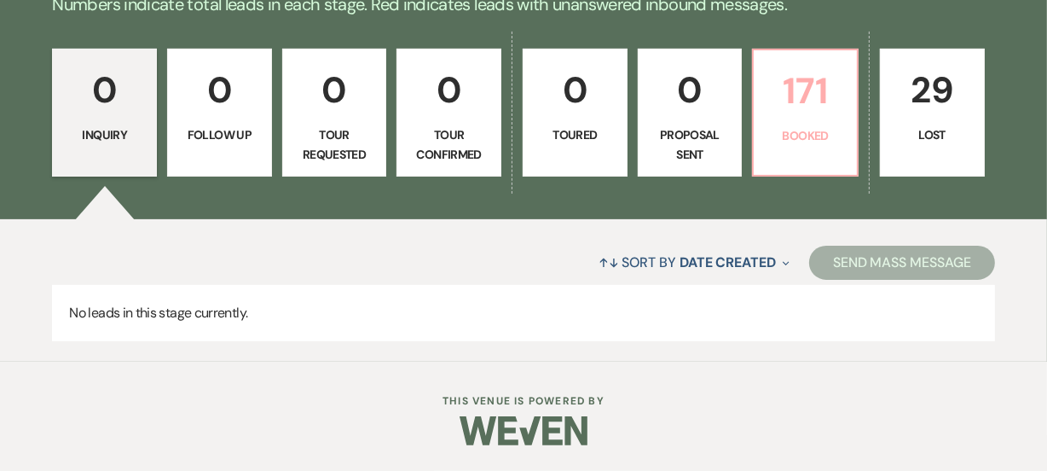
click at [850, 117] on link "171 Booked" at bounding box center [805, 113] width 107 height 128
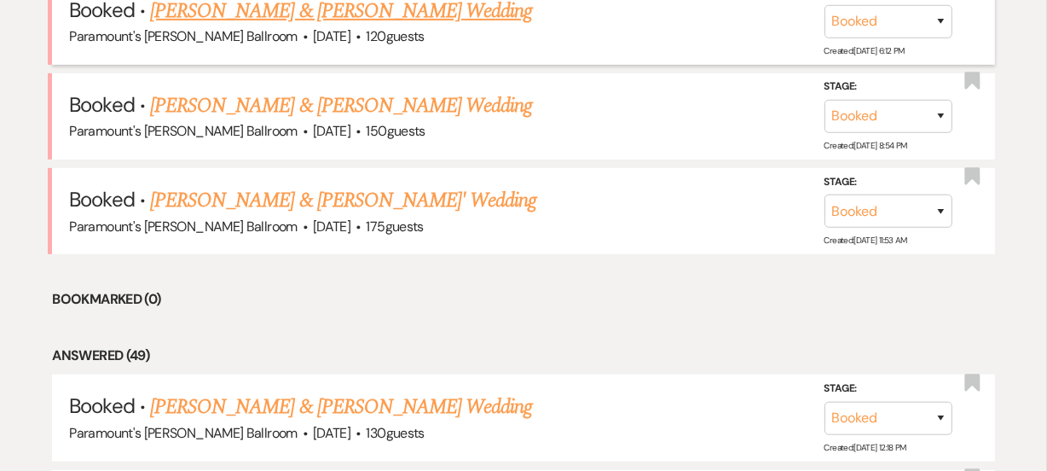
scroll to position [742, 0]
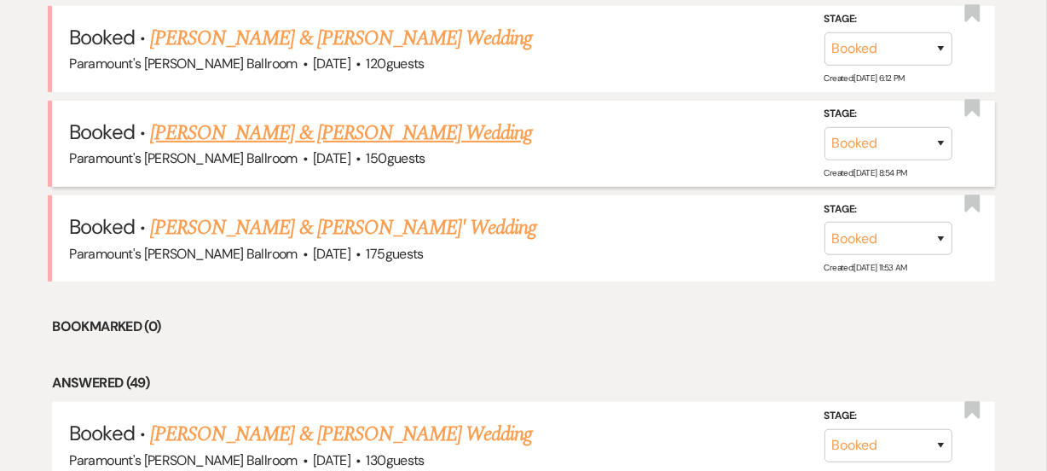
click at [318, 132] on link "[PERSON_NAME] & [PERSON_NAME] Wedding" at bounding box center [341, 133] width 382 height 31
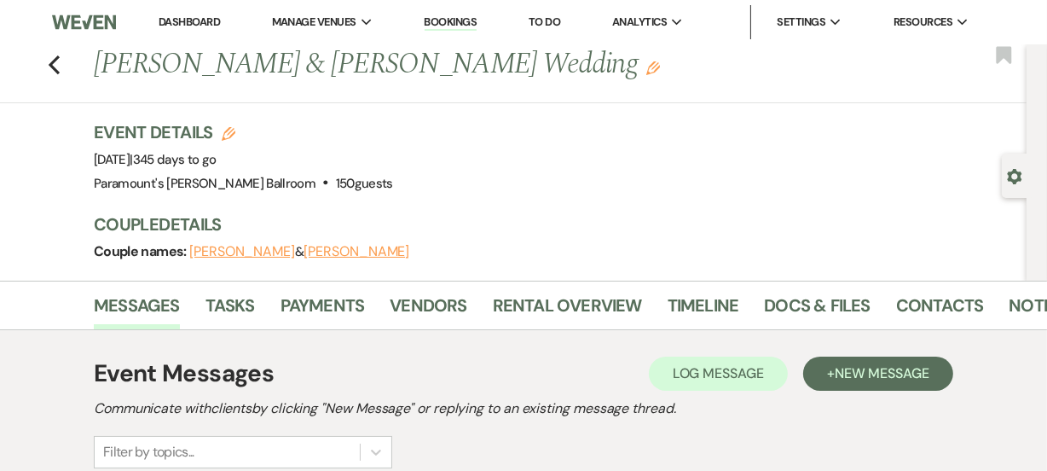
click at [177, 20] on link "Dashboard" at bounding box center [189, 21] width 61 height 14
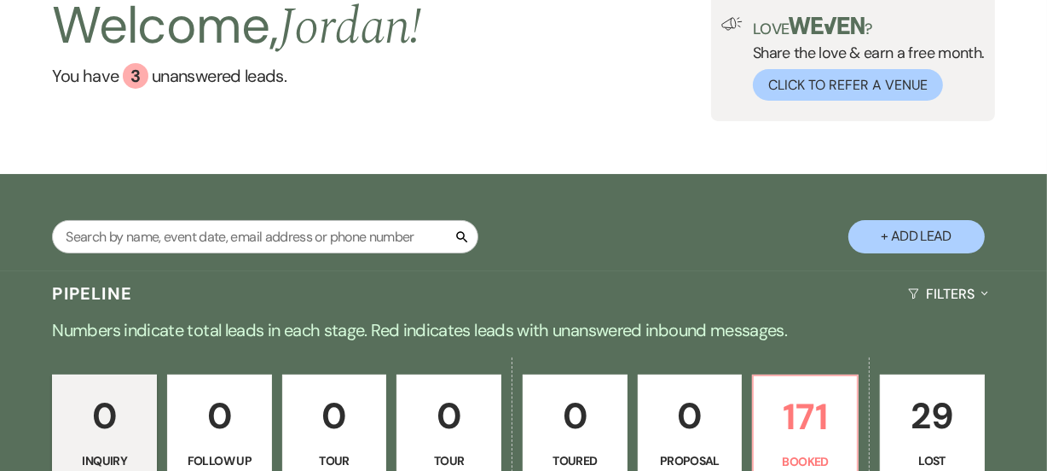
scroll to position [310, 0]
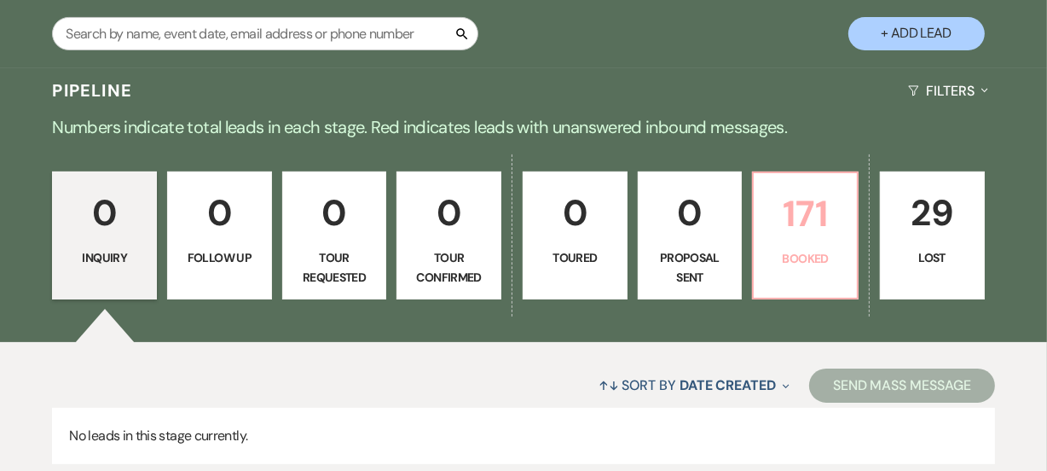
click at [810, 217] on p "171" at bounding box center [805, 213] width 83 height 57
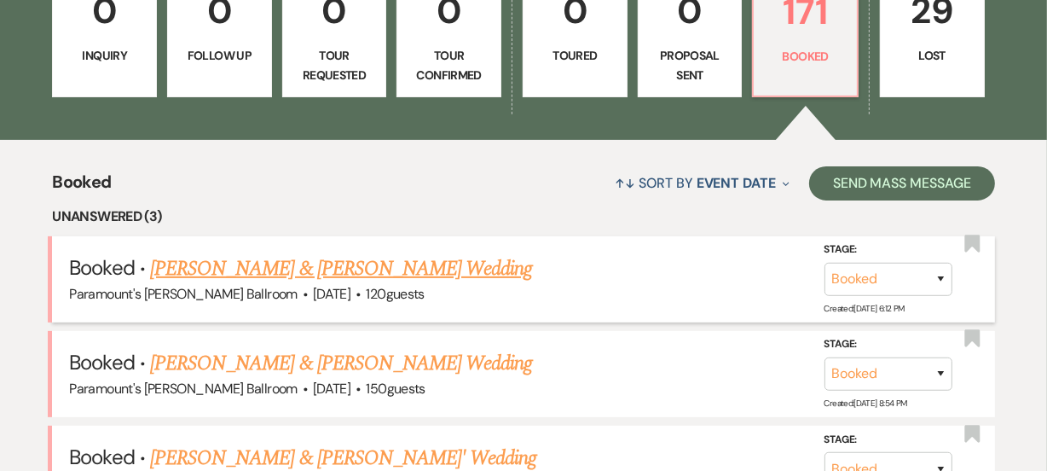
scroll to position [588, 0]
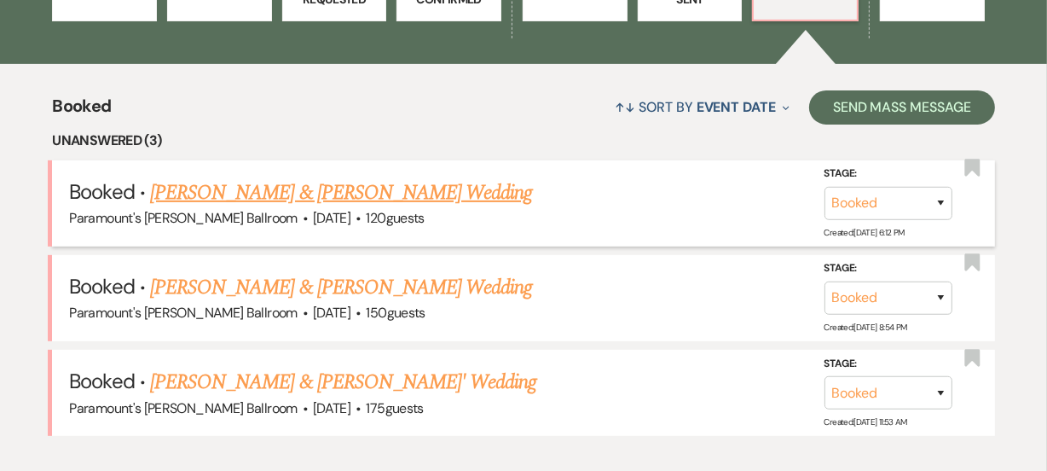
click at [221, 191] on link "[PERSON_NAME] & [PERSON_NAME] Wedding" at bounding box center [341, 192] width 382 height 31
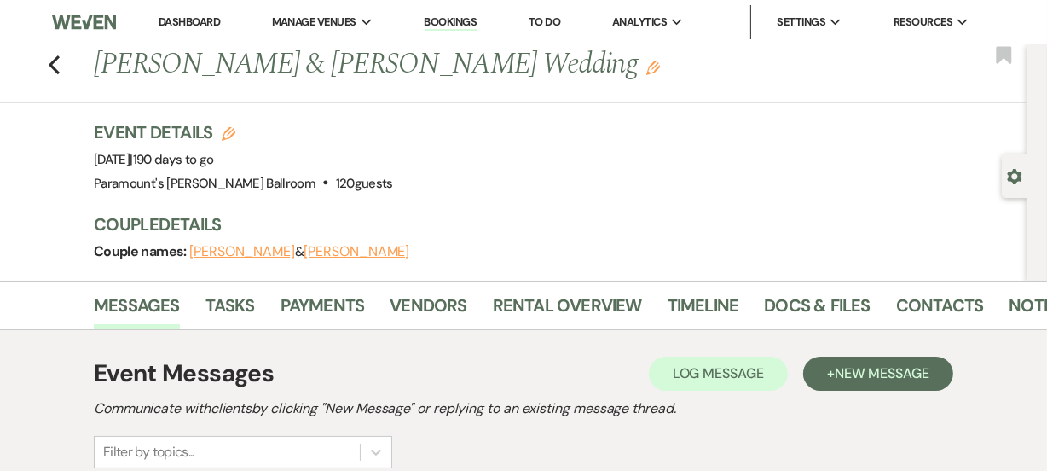
click at [203, 26] on link "Dashboard" at bounding box center [189, 21] width 61 height 14
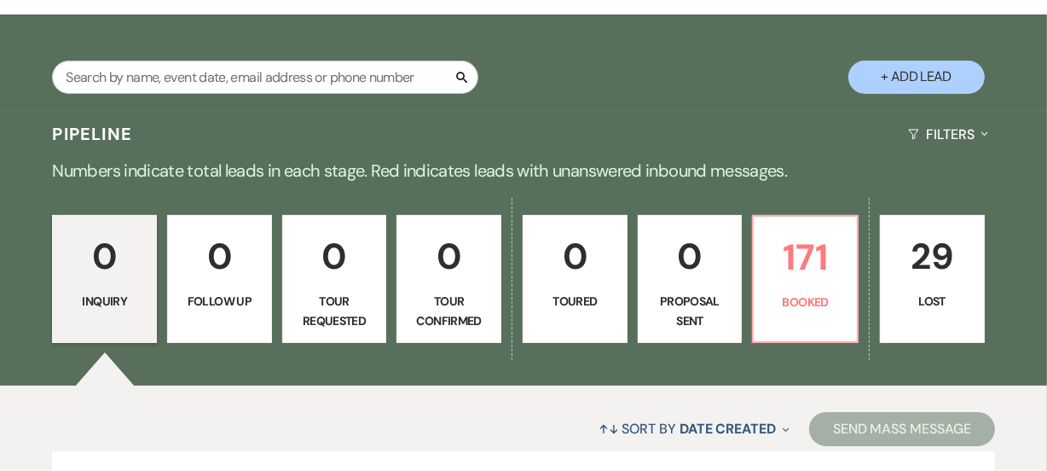
scroll to position [432, 0]
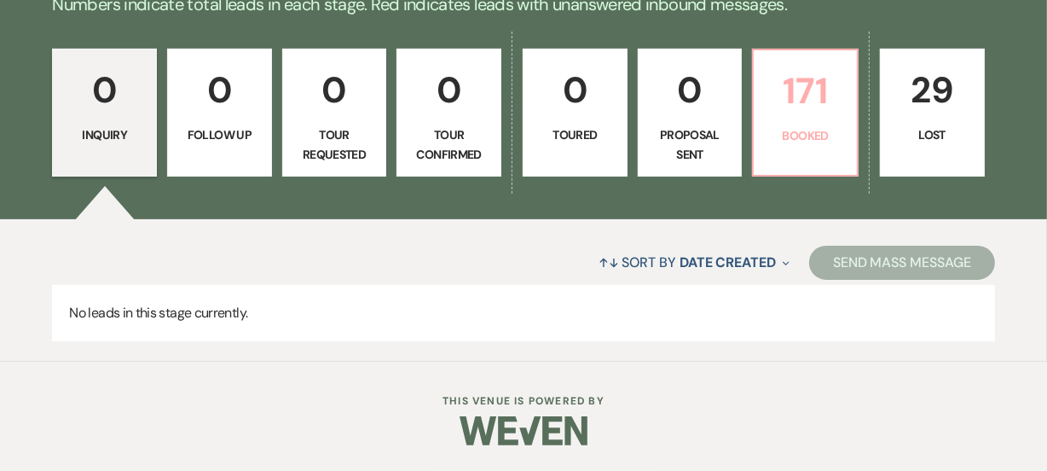
click at [767, 144] on p "Booked" at bounding box center [805, 135] width 83 height 19
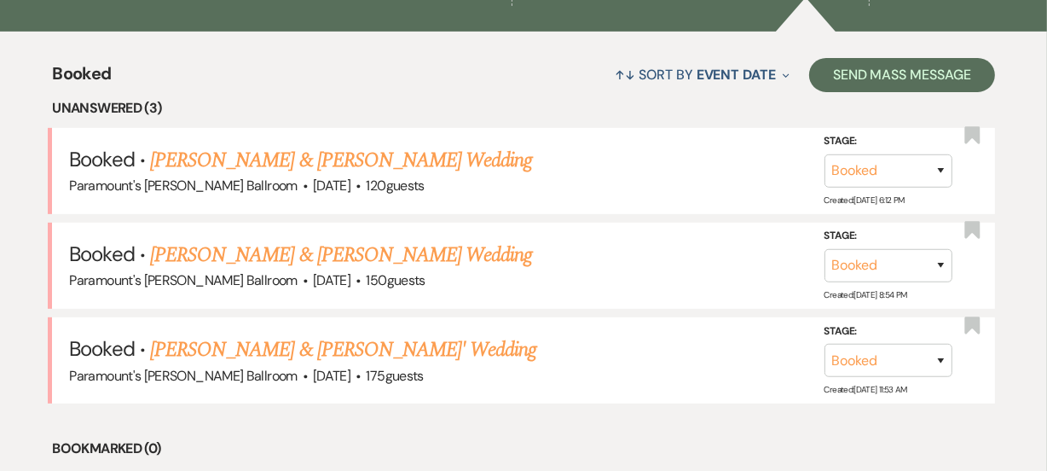
scroll to position [897, 0]
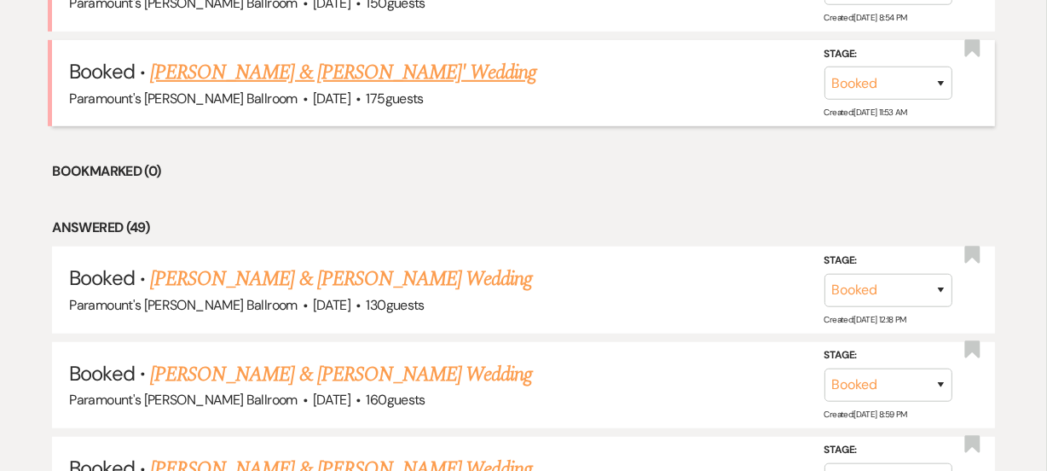
click at [276, 88] on div "Paramount's Meyer Ballroom · Oct 3, 2026 · 175 guests" at bounding box center [523, 99] width 908 height 22
drag, startPoint x: 322, startPoint y: 81, endPoint x: 400, endPoint y: 184, distance: 129.1
click at [322, 80] on link "[PERSON_NAME] & [PERSON_NAME]' Wedding" at bounding box center [343, 72] width 387 height 31
